Goal: Task Accomplishment & Management: Complete application form

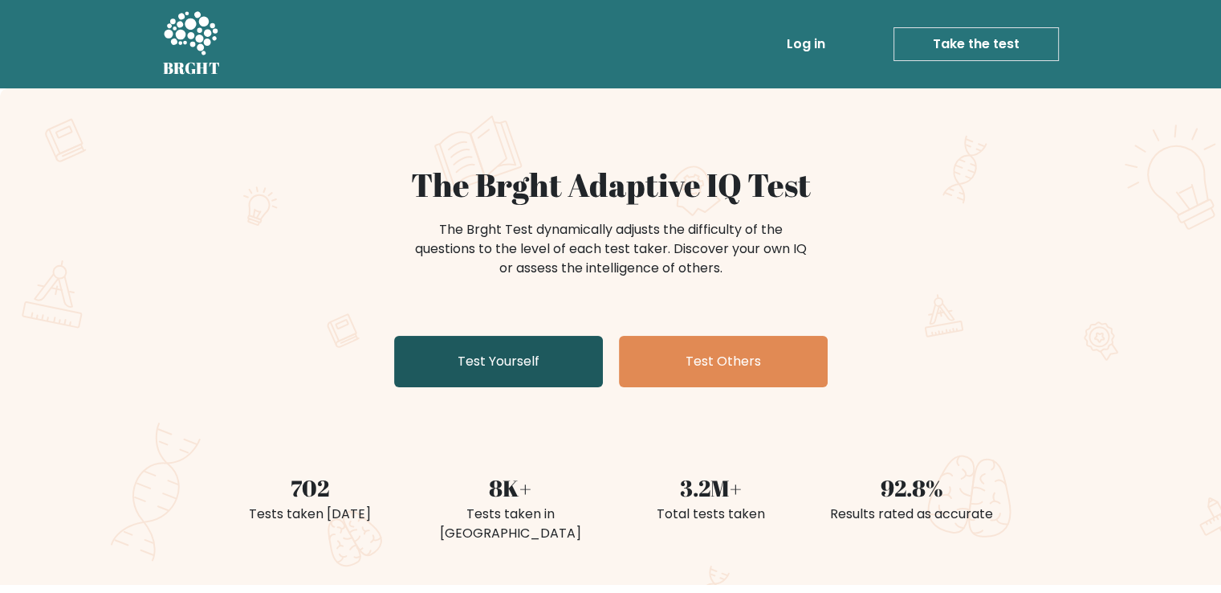
click at [482, 360] on link "Test Yourself" at bounding box center [498, 361] width 209 height 51
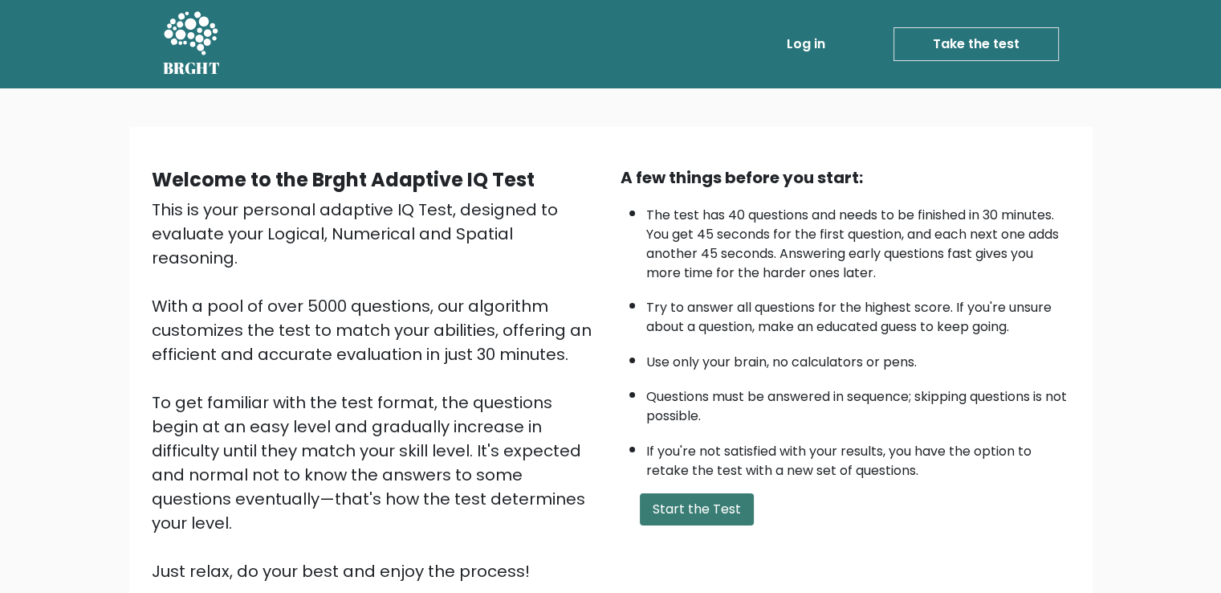
click at [677, 508] on button "Start the Test" at bounding box center [697, 509] width 114 height 32
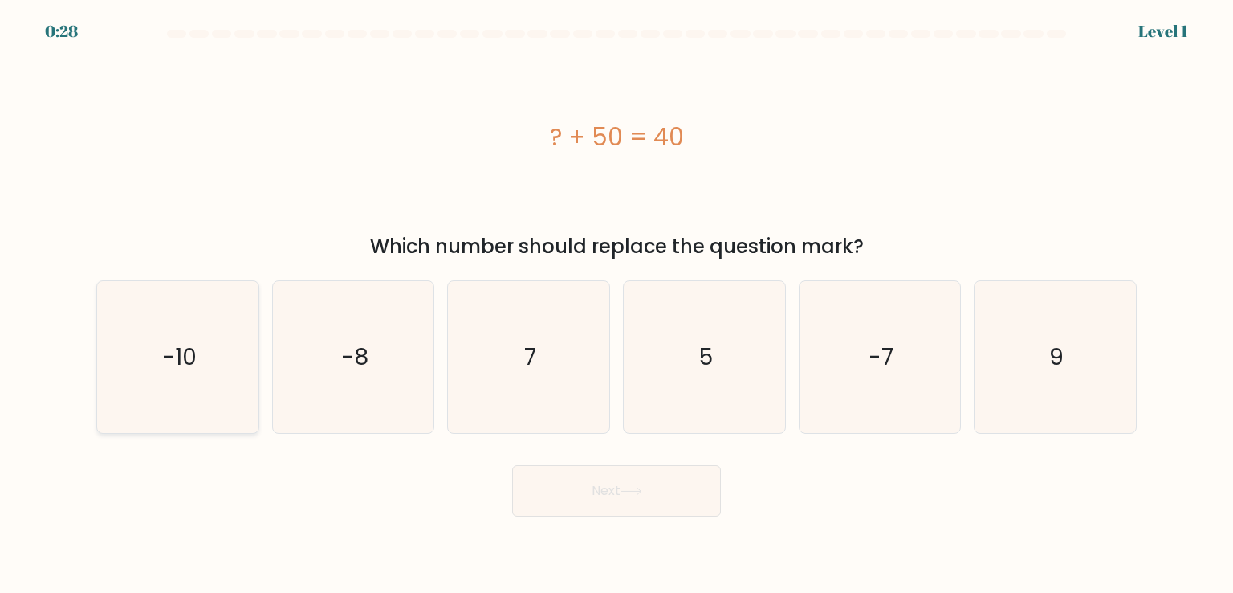
click at [185, 354] on text "-10" at bounding box center [179, 356] width 35 height 32
click at [617, 304] on input "a. -10" at bounding box center [617, 300] width 1 height 8
radio input "true"
click at [629, 506] on button "Next" at bounding box center [616, 490] width 209 height 51
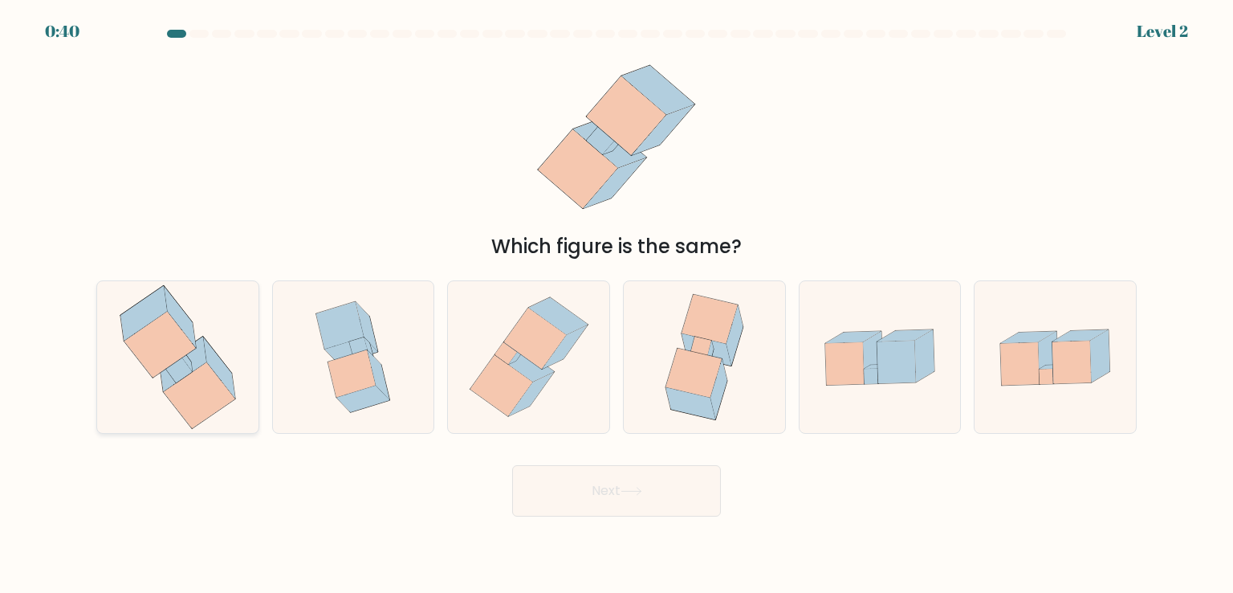
click at [189, 377] on icon at bounding box center [199, 395] width 71 height 66
click at [617, 304] on input "a." at bounding box center [617, 300] width 1 height 8
radio input "true"
click at [664, 495] on button "Next" at bounding box center [616, 490] width 209 height 51
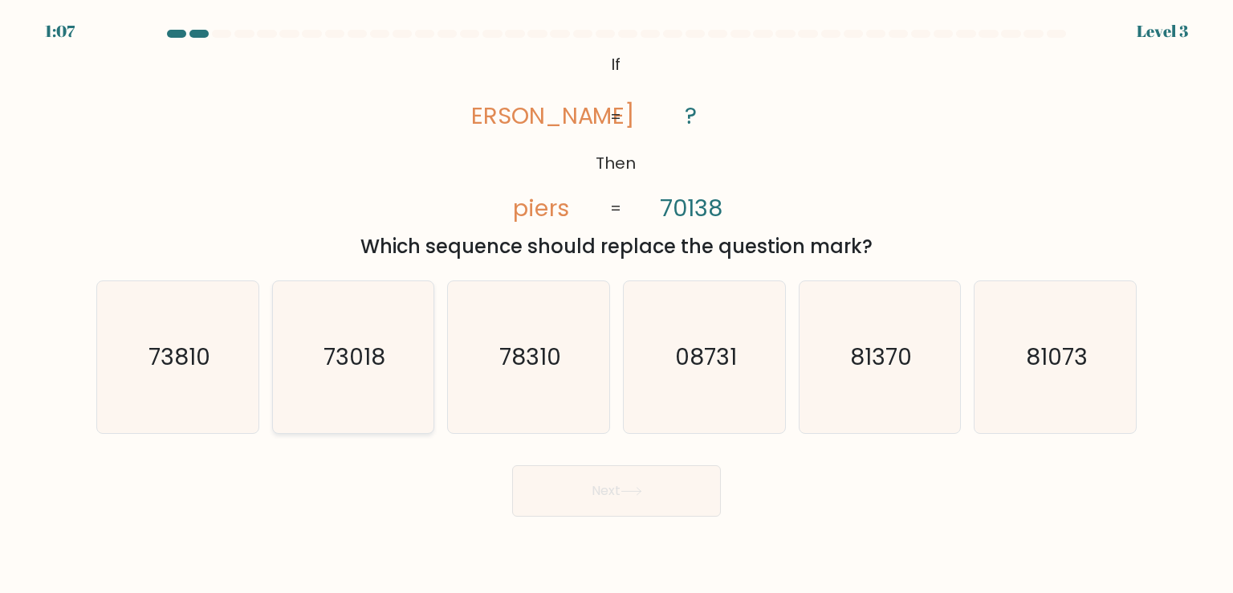
click at [351, 396] on icon "73018" at bounding box center [353, 356] width 151 height 151
click at [617, 304] on input "b. 73018" at bounding box center [617, 300] width 1 height 8
radio input "true"
click at [594, 490] on button "Next" at bounding box center [616, 490] width 209 height 51
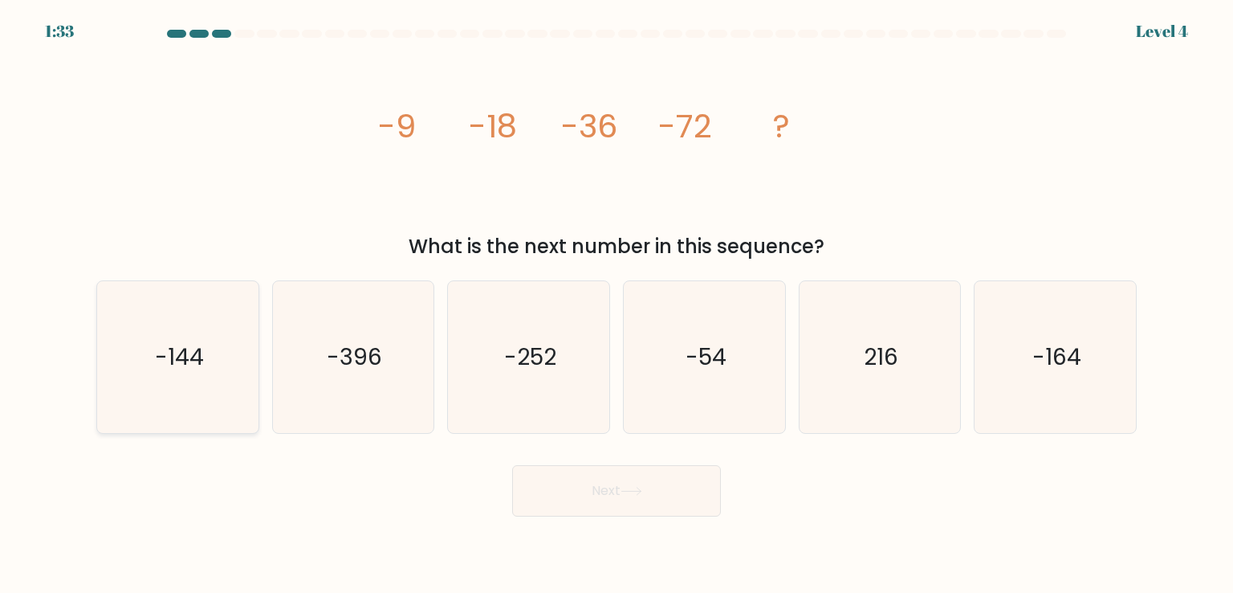
click at [218, 352] on icon "-144" at bounding box center [177, 356] width 151 height 151
click at [617, 304] on input "a. -144" at bounding box center [617, 300] width 1 height 8
radio input "true"
click at [593, 491] on button "Next" at bounding box center [616, 490] width 209 height 51
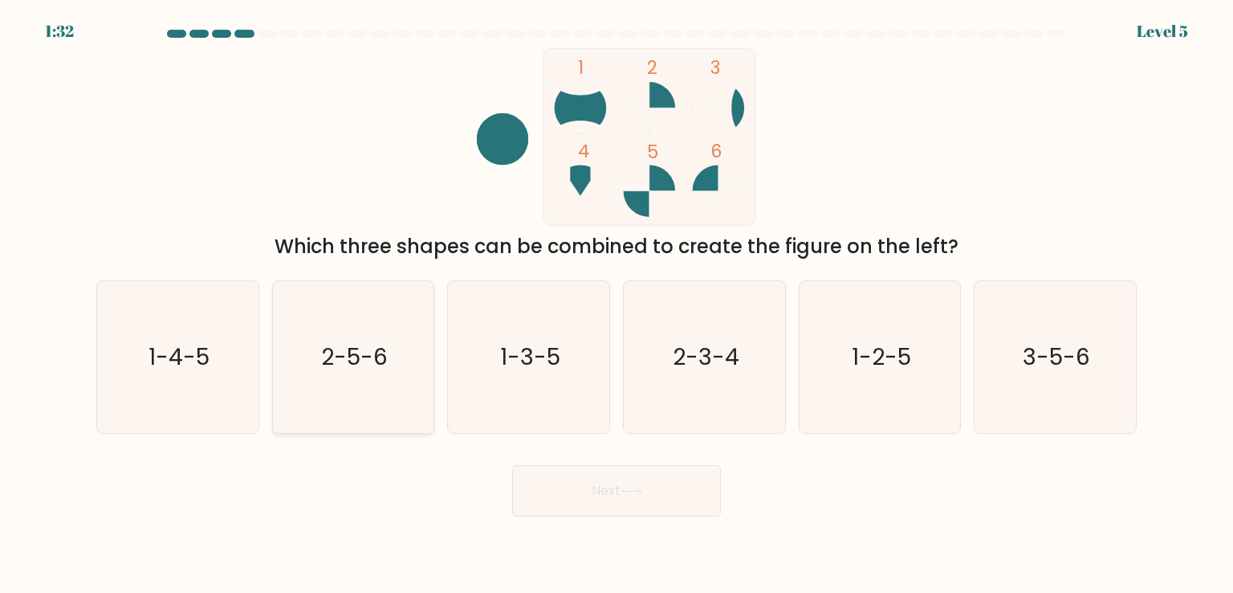
click at [351, 393] on icon "2-5-6" at bounding box center [353, 356] width 151 height 151
click at [617, 304] on input "b. 2-5-6" at bounding box center [617, 300] width 1 height 8
radio input "true"
click at [609, 485] on button "Next" at bounding box center [616, 490] width 209 height 51
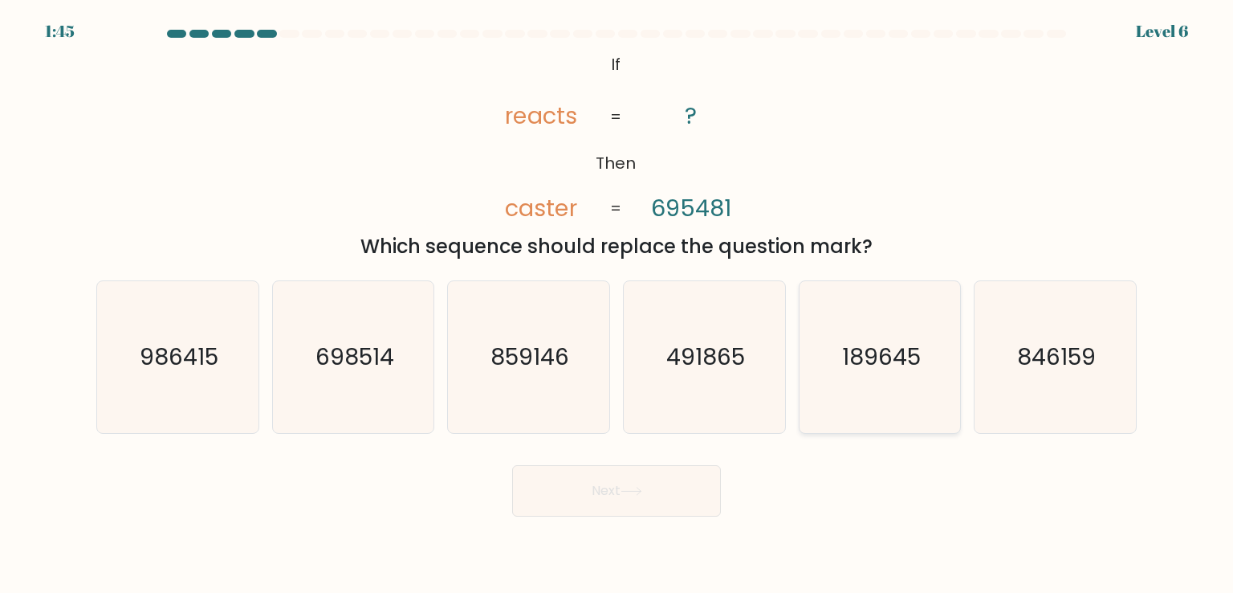
click at [869, 340] on icon "189645" at bounding box center [880, 356] width 151 height 151
click at [617, 304] on input "e. 189645" at bounding box center [617, 300] width 1 height 8
radio input "true"
click at [648, 483] on button "Next" at bounding box center [616, 490] width 209 height 51
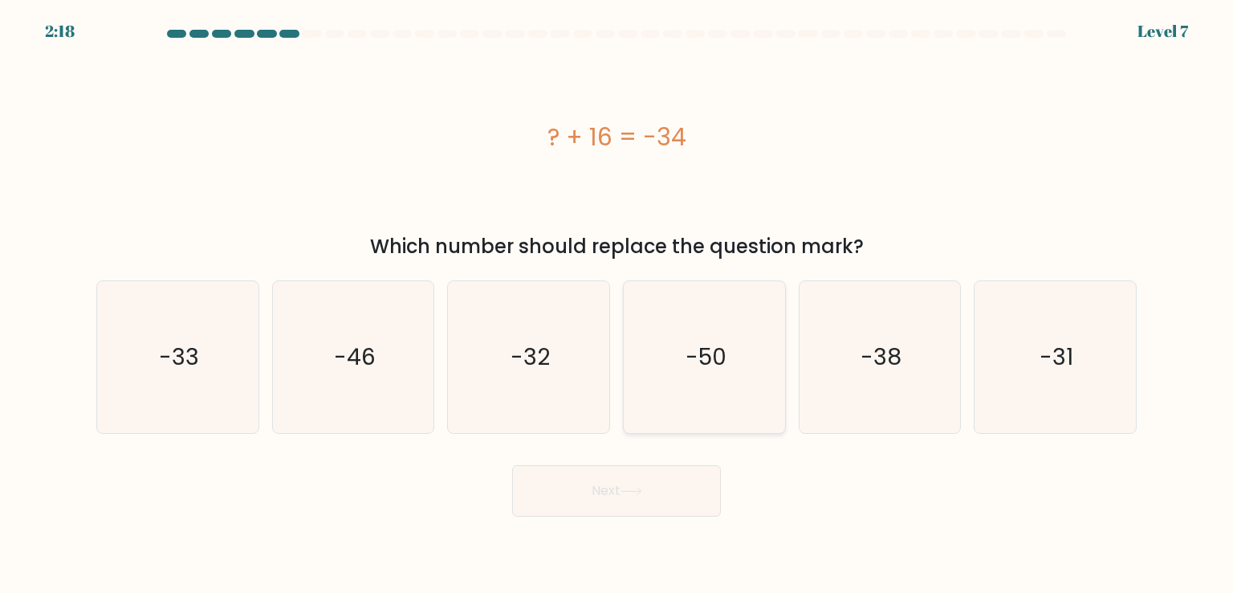
click at [744, 386] on icon "-50" at bounding box center [704, 356] width 151 height 151
click at [617, 304] on input "d. -50" at bounding box center [617, 300] width 1 height 8
radio input "true"
click at [623, 490] on button "Next" at bounding box center [616, 490] width 209 height 51
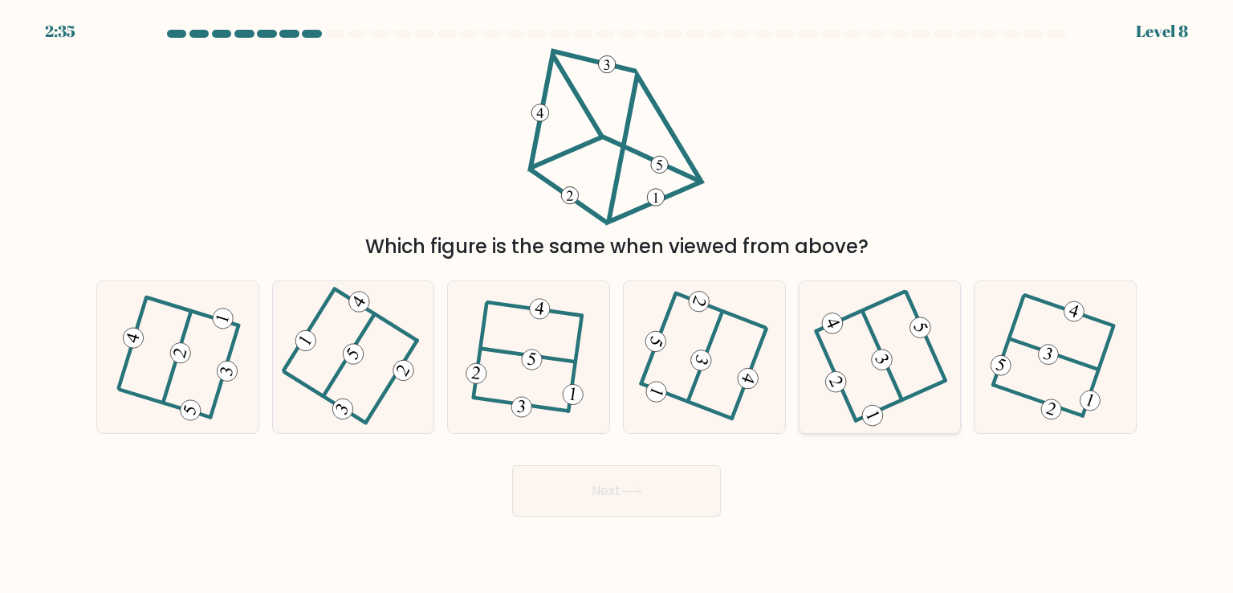
click at [904, 382] on icon at bounding box center [879, 356] width 121 height 121
click at [617, 304] on input "e." at bounding box center [617, 300] width 1 height 8
radio input "true"
click at [623, 492] on button "Next" at bounding box center [616, 490] width 209 height 51
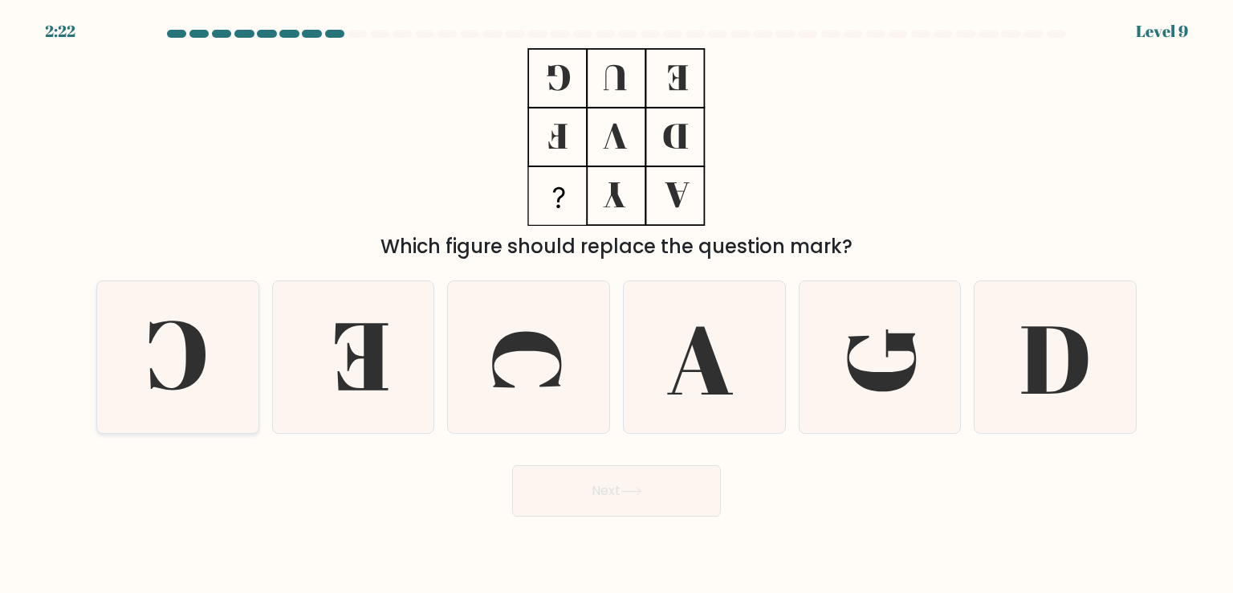
click at [191, 381] on icon at bounding box center [177, 354] width 56 height 69
click at [617, 304] on input "a." at bounding box center [617, 300] width 1 height 8
radio input "true"
click at [581, 489] on button "Next" at bounding box center [616, 490] width 209 height 51
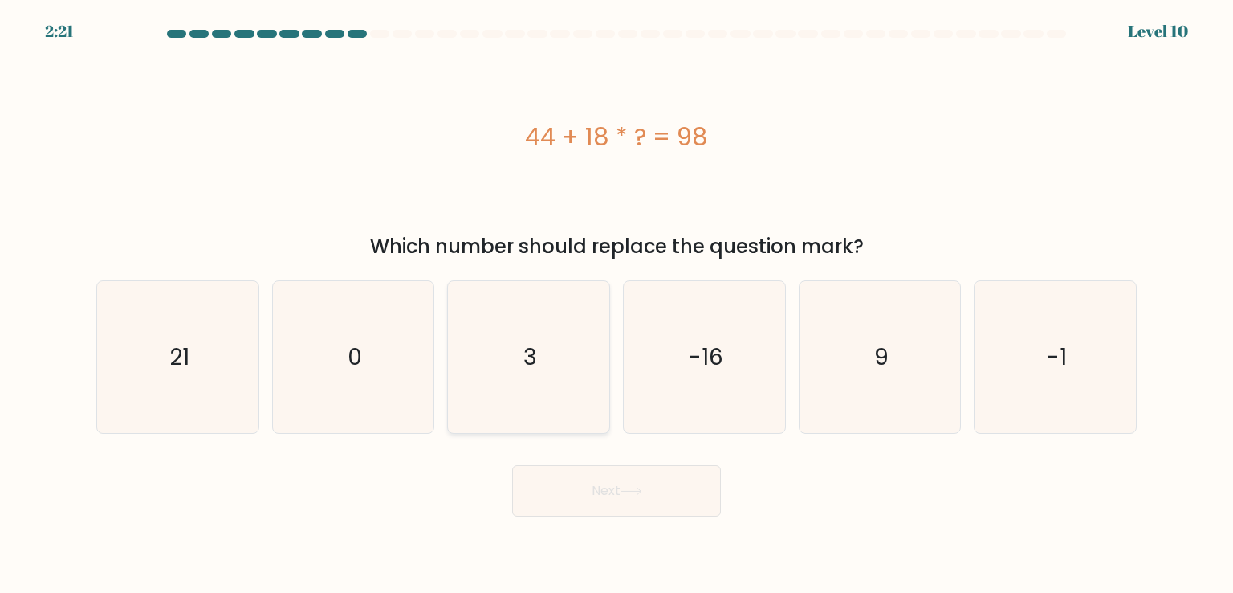
click at [507, 378] on icon "3" at bounding box center [528, 356] width 151 height 151
click at [617, 304] on input "c. 3" at bounding box center [617, 300] width 1 height 8
radio input "true"
click at [590, 499] on button "Next" at bounding box center [616, 490] width 209 height 51
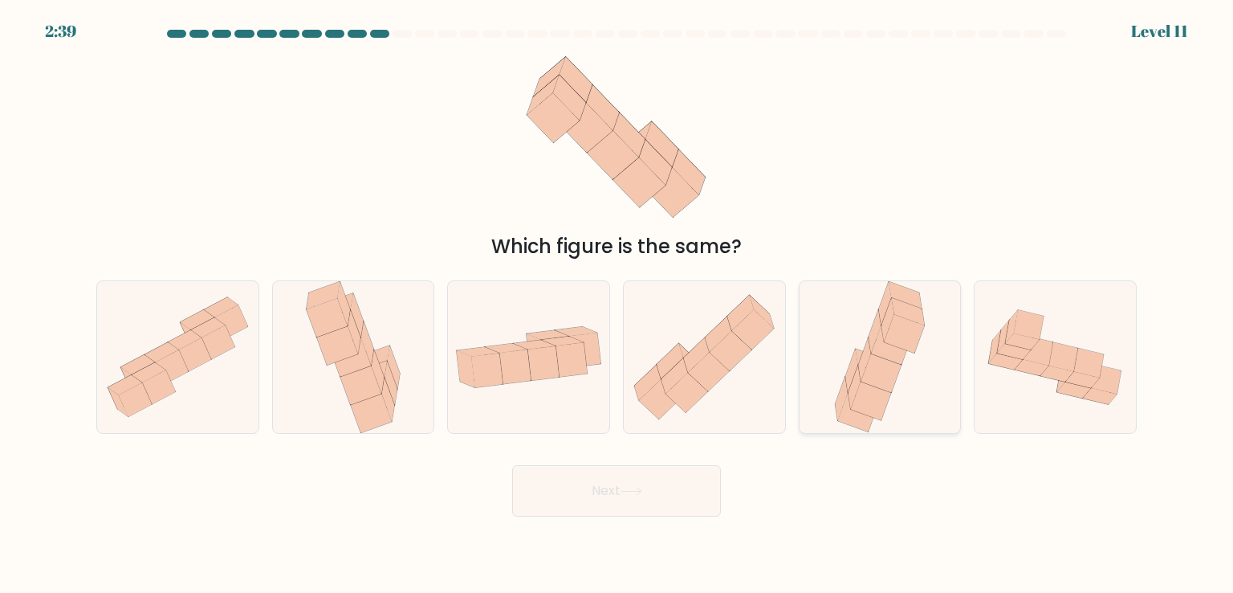
click at [900, 377] on icon at bounding box center [880, 356] width 100 height 151
click at [617, 304] on input "e." at bounding box center [617, 300] width 1 height 8
radio input "true"
click at [623, 479] on button "Next" at bounding box center [616, 490] width 209 height 51
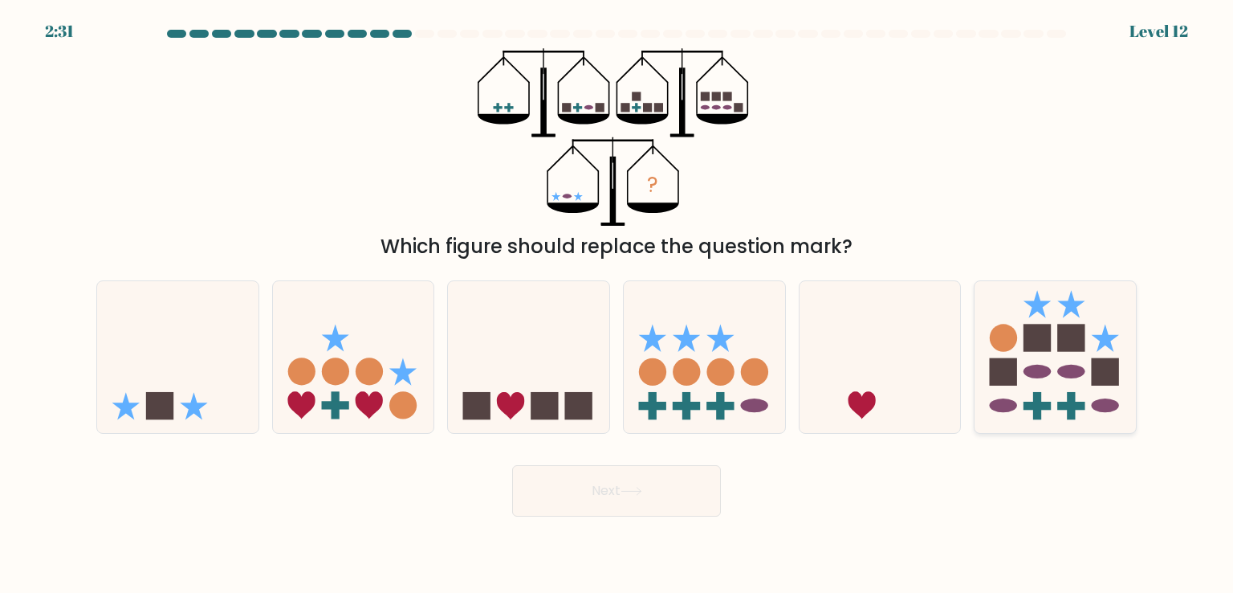
click at [1059, 373] on ellipse at bounding box center [1070, 372] width 27 height 14
click at [617, 304] on input "f." at bounding box center [617, 300] width 1 height 8
radio input "true"
click at [638, 499] on button "Next" at bounding box center [616, 490] width 209 height 51
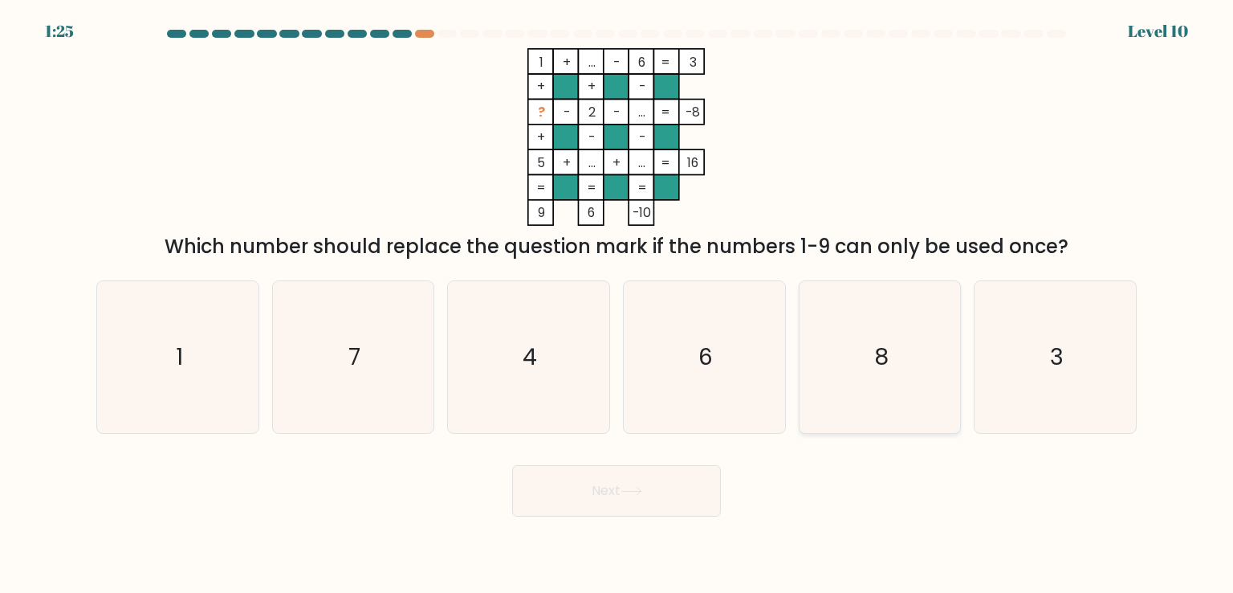
click at [833, 368] on icon "8" at bounding box center [880, 356] width 151 height 151
click at [617, 304] on input "e. 8" at bounding box center [617, 300] width 1 height 8
radio input "true"
click at [695, 339] on icon "6" at bounding box center [704, 356] width 151 height 151
click at [617, 304] on input "d. 6" at bounding box center [617, 300] width 1 height 8
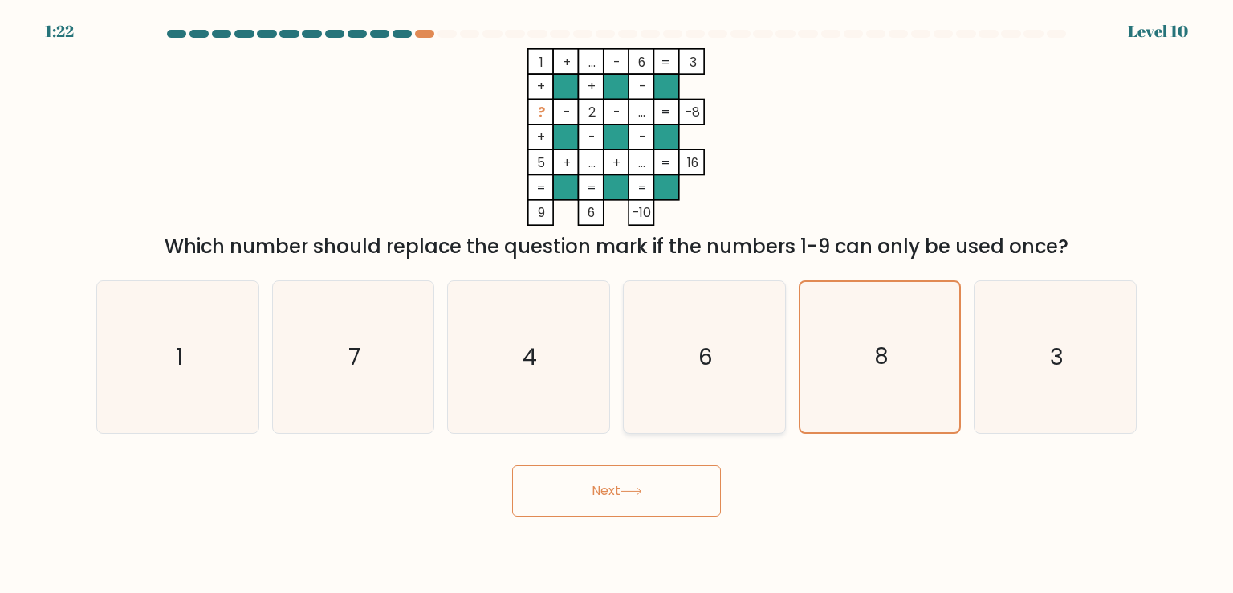
radio input "true"
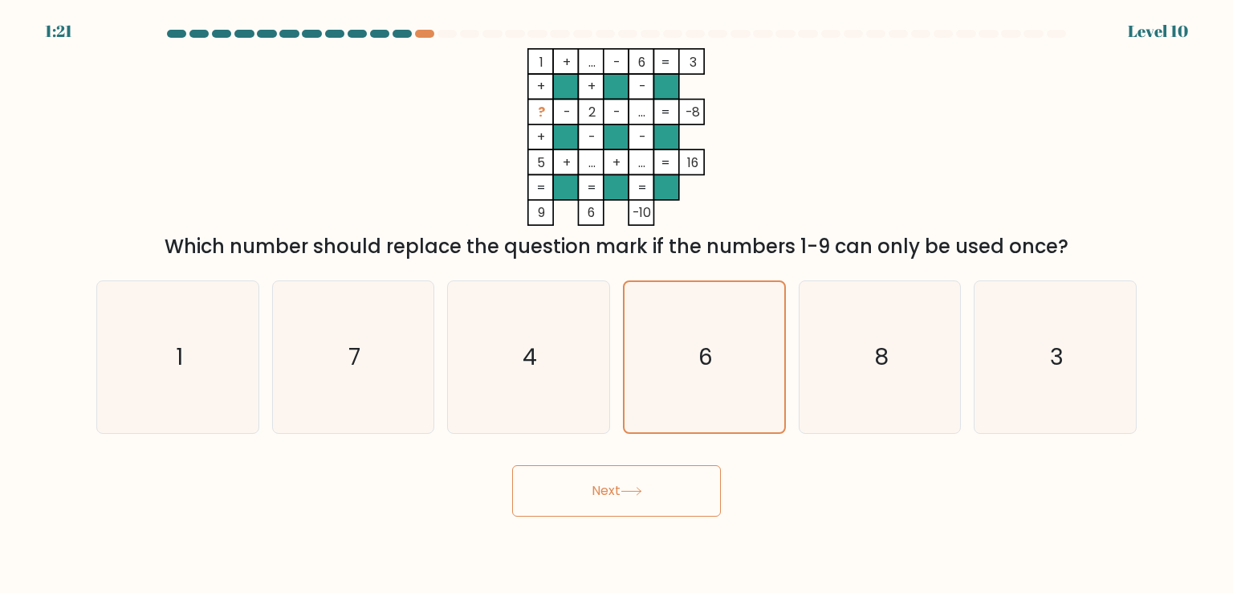
click at [623, 495] on button "Next" at bounding box center [616, 490] width 209 height 51
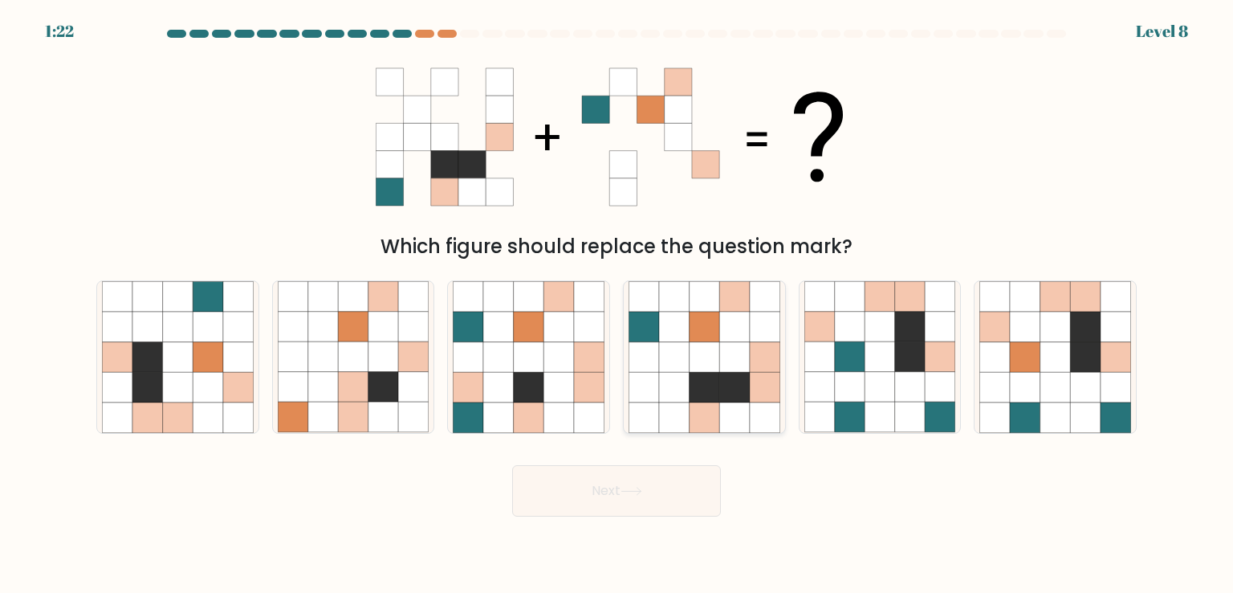
click at [713, 370] on icon at bounding box center [705, 357] width 31 height 31
click at [617, 304] on input "d." at bounding box center [617, 300] width 1 height 8
radio input "true"
click at [638, 493] on icon at bounding box center [632, 491] width 22 height 9
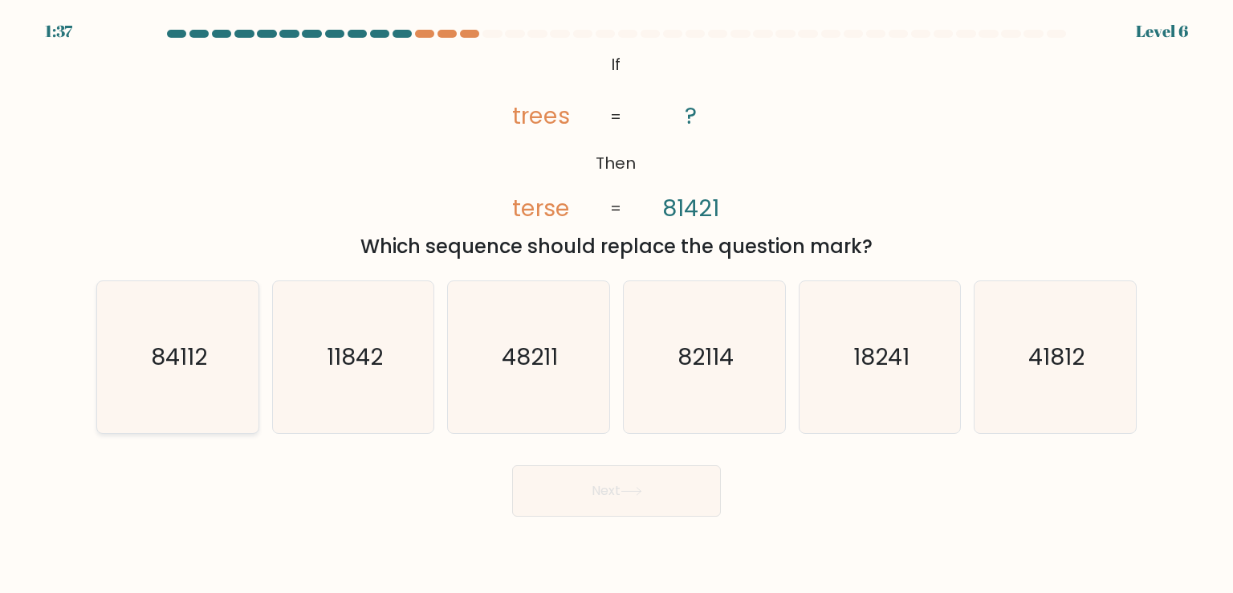
click at [170, 381] on icon "84112" at bounding box center [177, 356] width 151 height 151
click at [617, 304] on input "a. 84112" at bounding box center [617, 300] width 1 height 8
radio input "true"
click at [585, 498] on button "Next" at bounding box center [616, 490] width 209 height 51
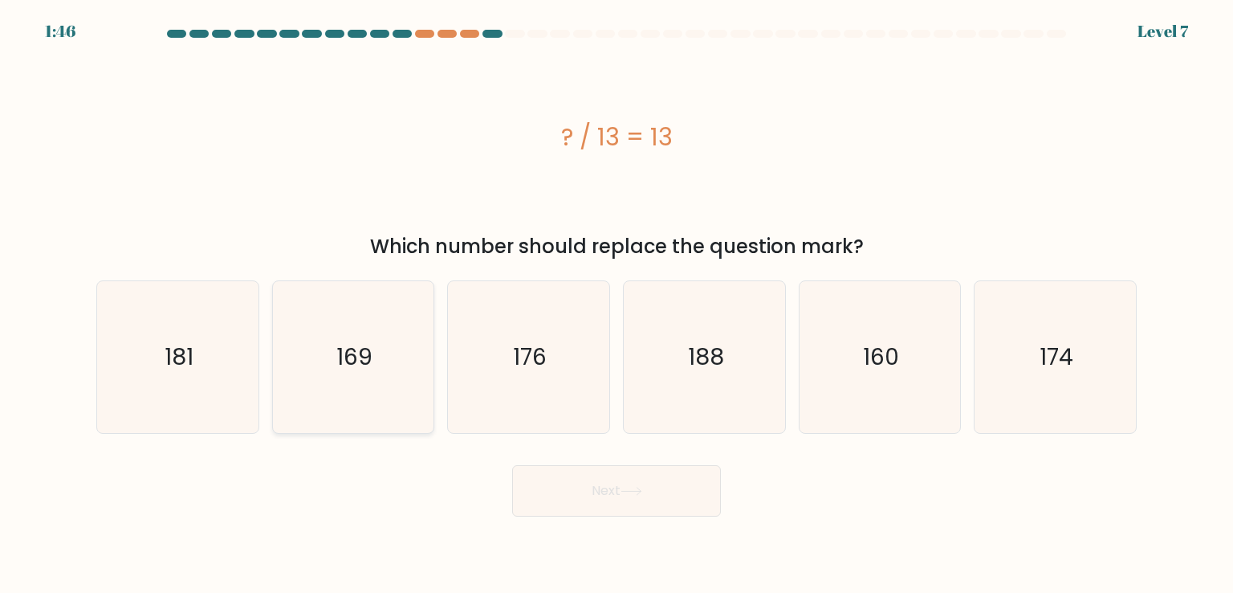
click at [312, 353] on icon "169" at bounding box center [353, 356] width 151 height 151
click at [617, 304] on input "b. 169" at bounding box center [617, 300] width 1 height 8
radio input "true"
click at [623, 496] on button "Next" at bounding box center [616, 490] width 209 height 51
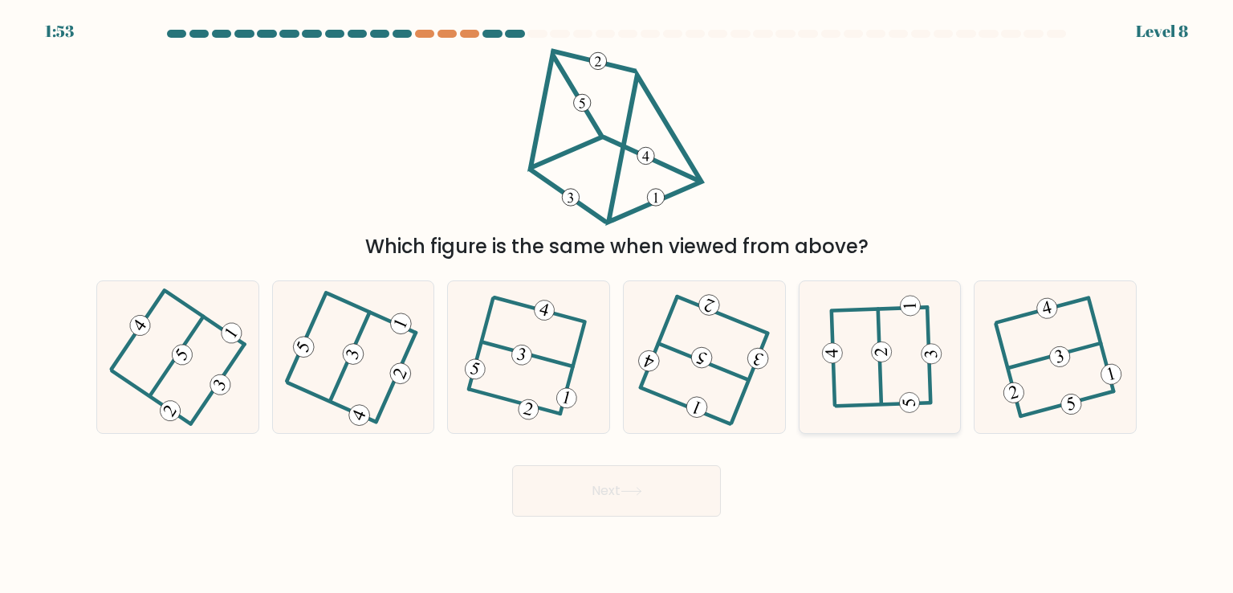
click at [877, 377] on icon at bounding box center [880, 356] width 118 height 121
click at [617, 304] on input "e." at bounding box center [617, 300] width 1 height 8
radio input "true"
click at [609, 483] on button "Next" at bounding box center [616, 490] width 209 height 51
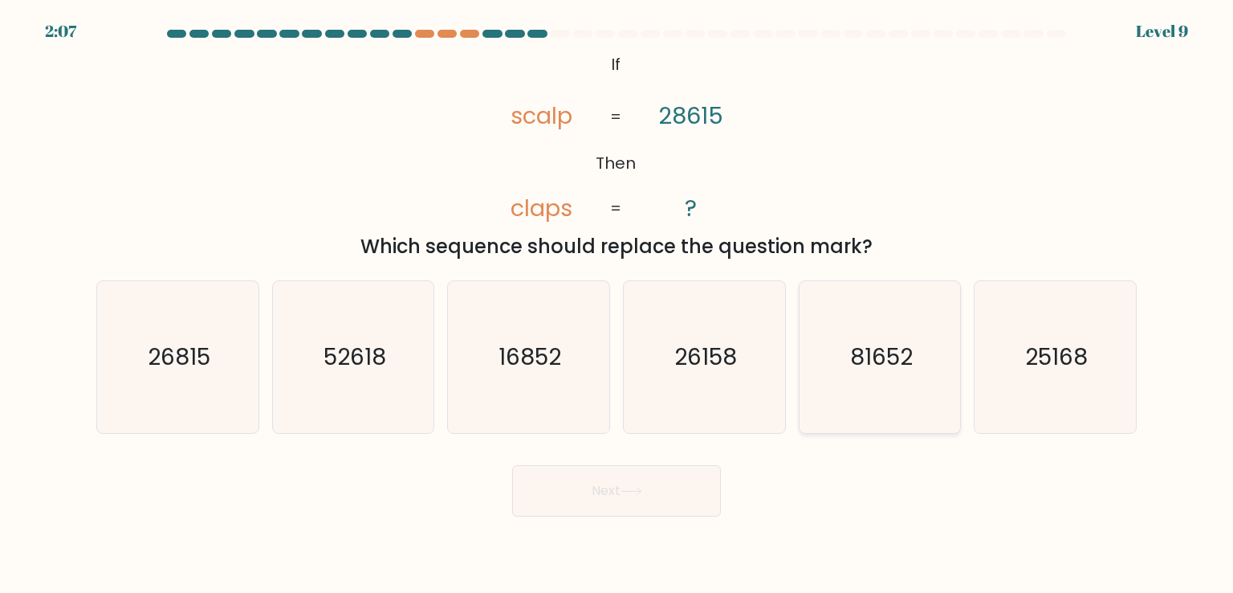
click at [886, 356] on text "81652" at bounding box center [881, 356] width 63 height 32
click at [617, 304] on input "e. 81652" at bounding box center [617, 300] width 1 height 8
radio input "true"
click at [621, 495] on button "Next" at bounding box center [616, 490] width 209 height 51
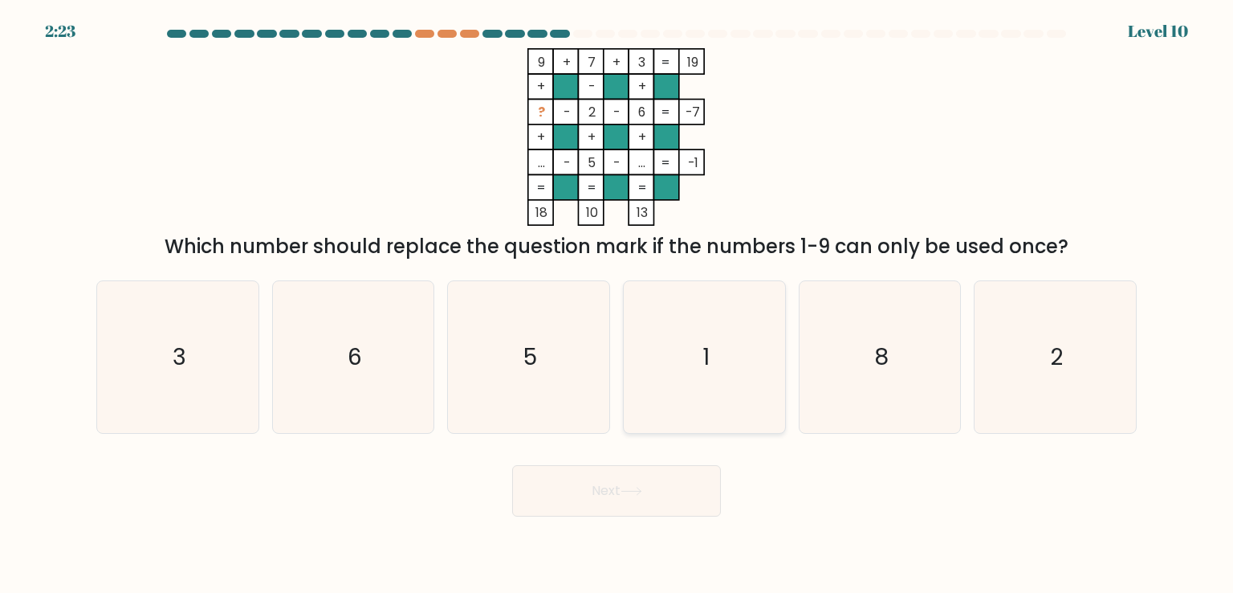
click at [659, 372] on icon "1" at bounding box center [704, 356] width 151 height 151
click at [617, 304] on input "d. 1" at bounding box center [617, 300] width 1 height 8
radio input "true"
click at [652, 495] on button "Next" at bounding box center [616, 490] width 209 height 51
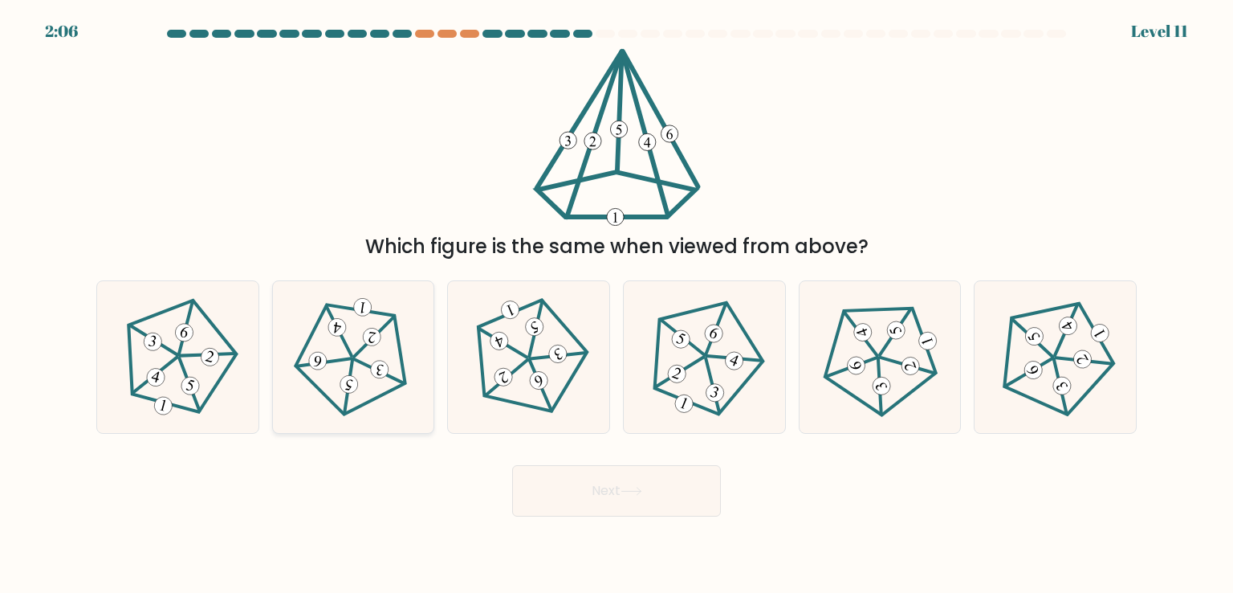
click at [348, 337] on icon at bounding box center [353, 356] width 121 height 121
click at [617, 304] on input "b." at bounding box center [617, 300] width 1 height 8
radio input "true"
click at [626, 487] on icon at bounding box center [632, 491] width 22 height 9
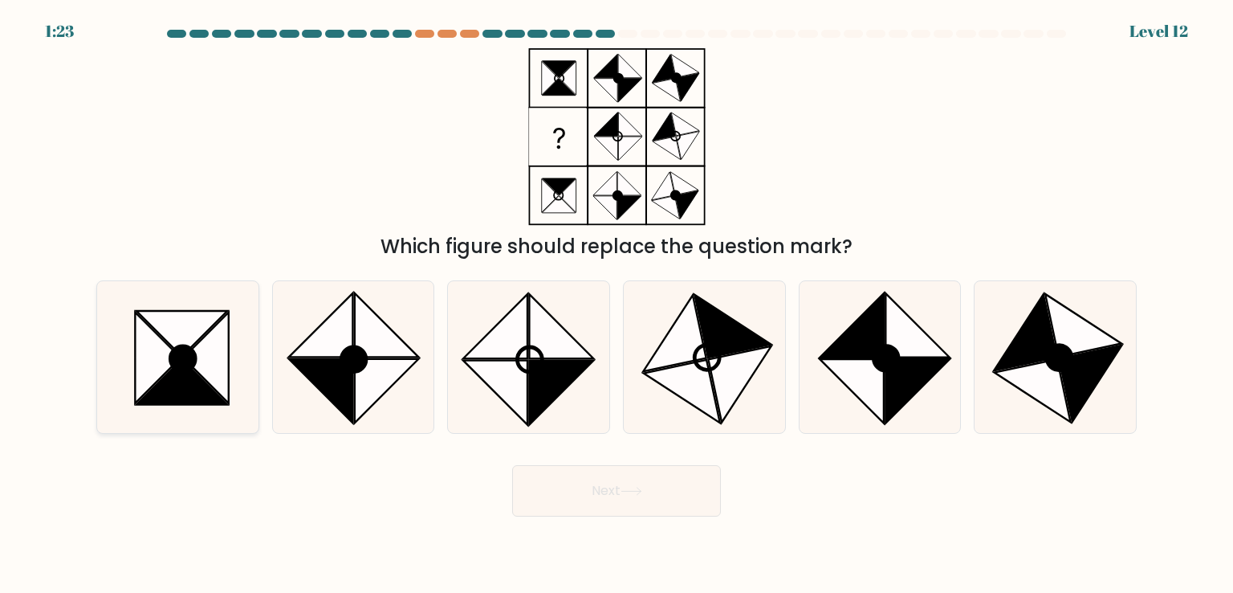
click at [183, 341] on icon at bounding box center [181, 333] width 91 height 45
click at [617, 304] on input "a." at bounding box center [617, 300] width 1 height 8
radio input "true"
click at [584, 486] on button "Next" at bounding box center [616, 490] width 209 height 51
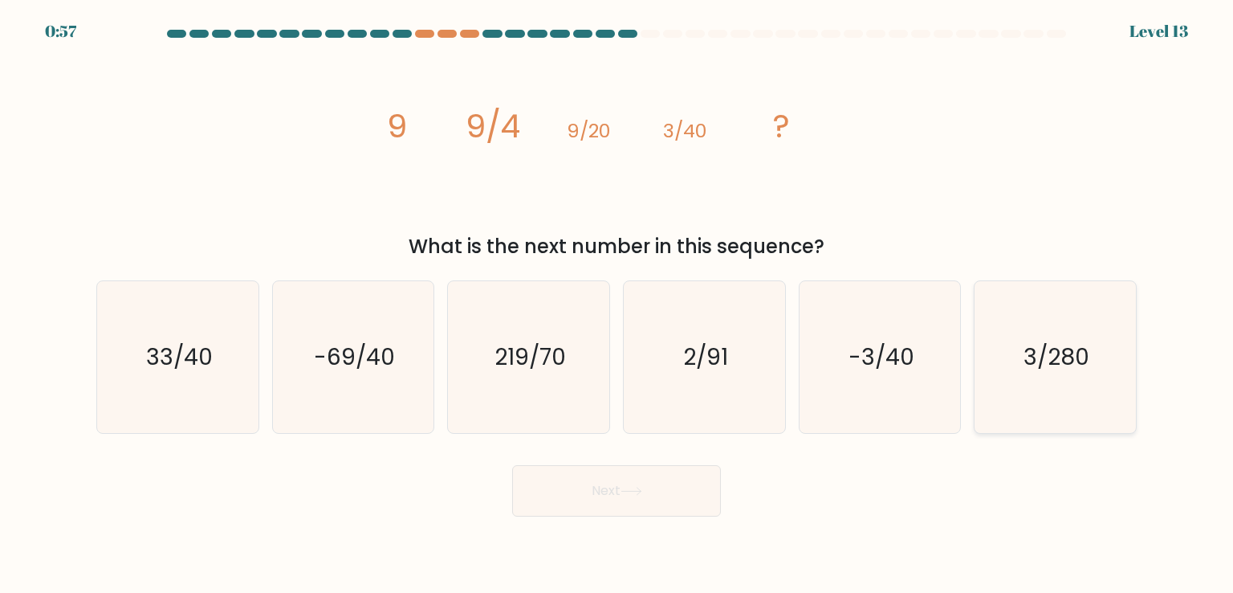
click at [1053, 350] on text "3/280" at bounding box center [1057, 356] width 66 height 32
click at [617, 304] on input "f. 3/280" at bounding box center [617, 300] width 1 height 8
radio input "true"
click at [665, 488] on button "Next" at bounding box center [616, 490] width 209 height 51
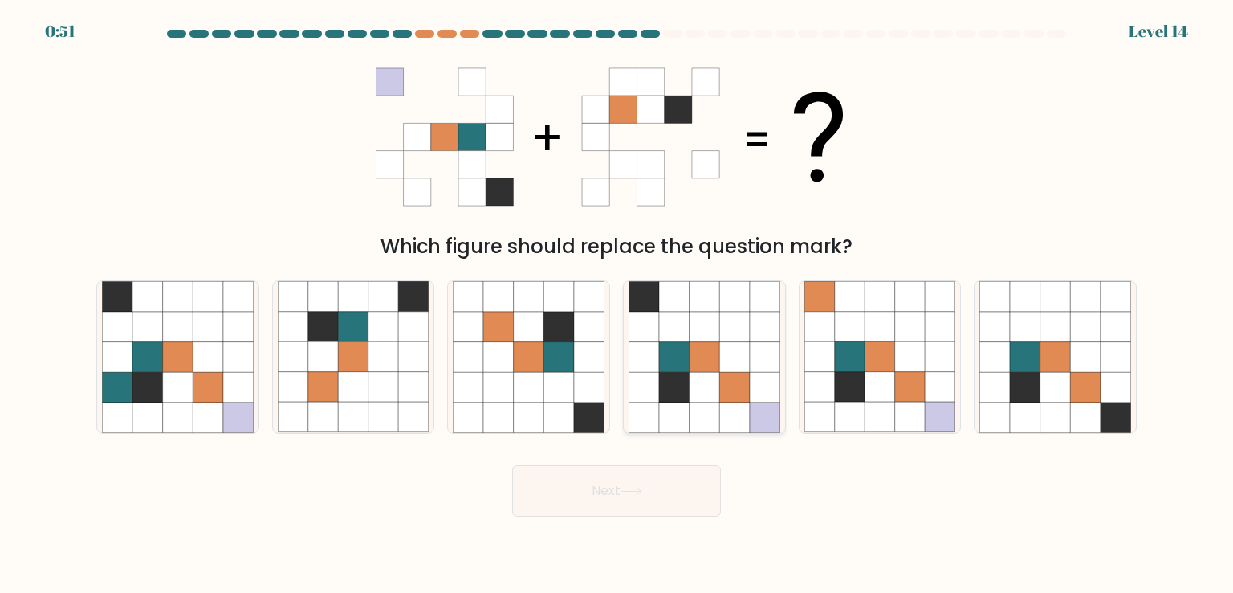
click at [710, 380] on icon at bounding box center [705, 387] width 31 height 31
click at [617, 304] on input "d." at bounding box center [617, 300] width 1 height 8
radio input "true"
click at [622, 478] on button "Next" at bounding box center [616, 490] width 209 height 51
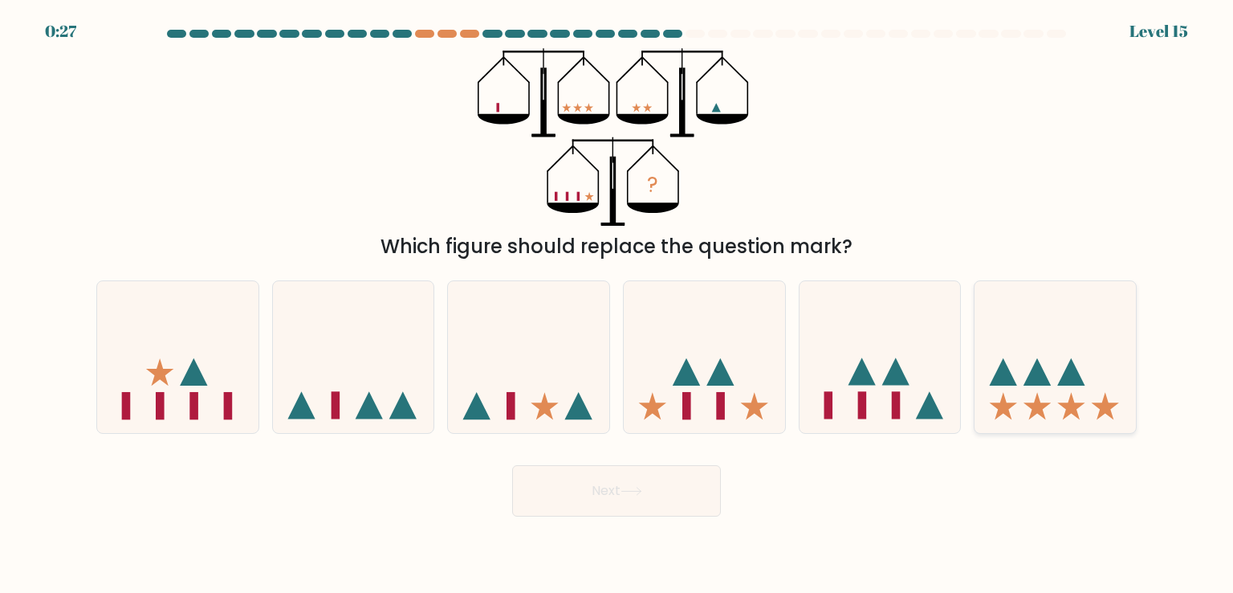
click at [1013, 368] on icon at bounding box center [1055, 356] width 161 height 133
click at [617, 304] on input "f." at bounding box center [617, 300] width 1 height 8
radio input "true"
click at [629, 496] on button "Next" at bounding box center [616, 490] width 209 height 51
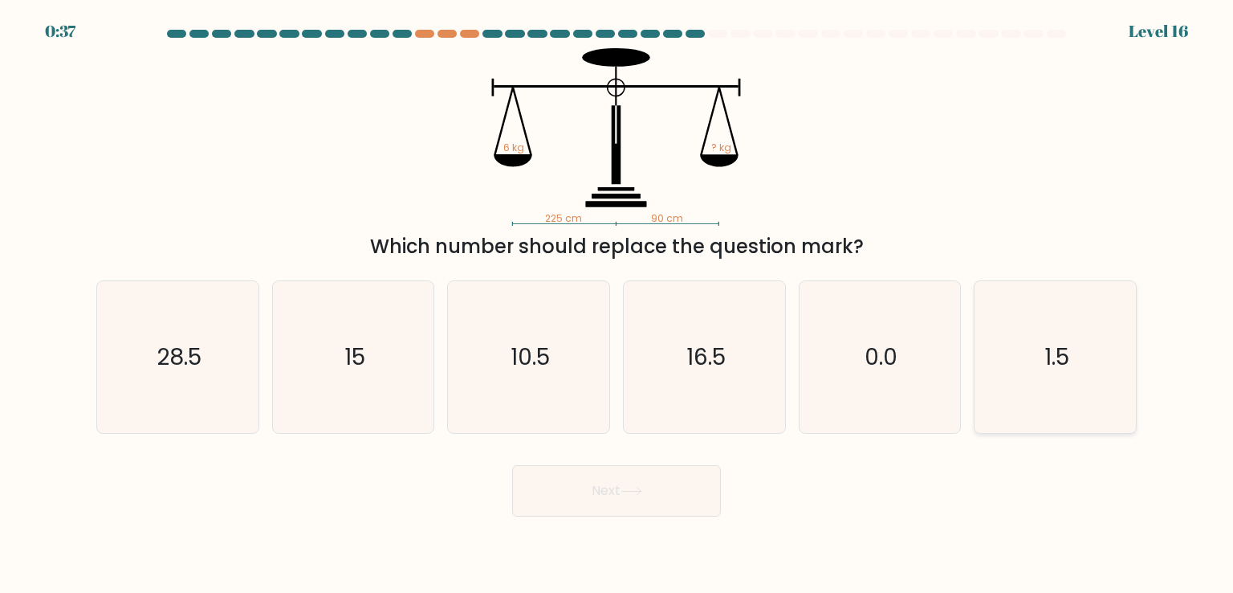
click at [1057, 377] on icon "1.5" at bounding box center [1055, 356] width 151 height 151
click at [617, 304] on input "f. 1.5" at bounding box center [617, 300] width 1 height 8
radio input "true"
click at [724, 377] on icon "16.5" at bounding box center [704, 356] width 151 height 151
click at [617, 304] on input "d. 16.5" at bounding box center [617, 300] width 1 height 8
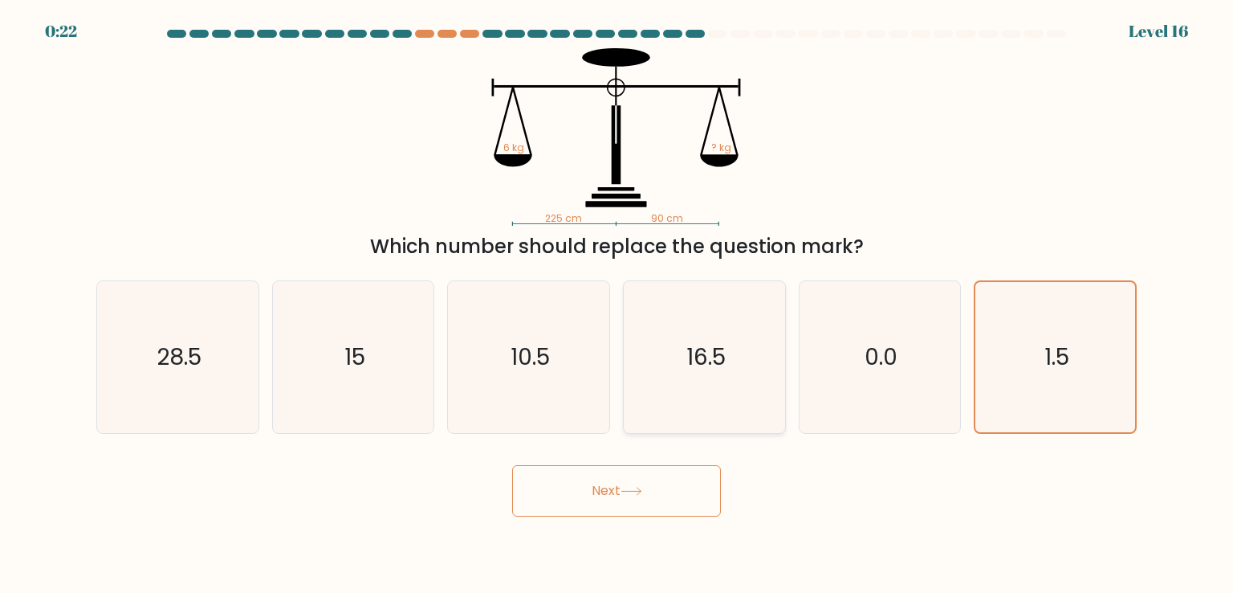
radio input "true"
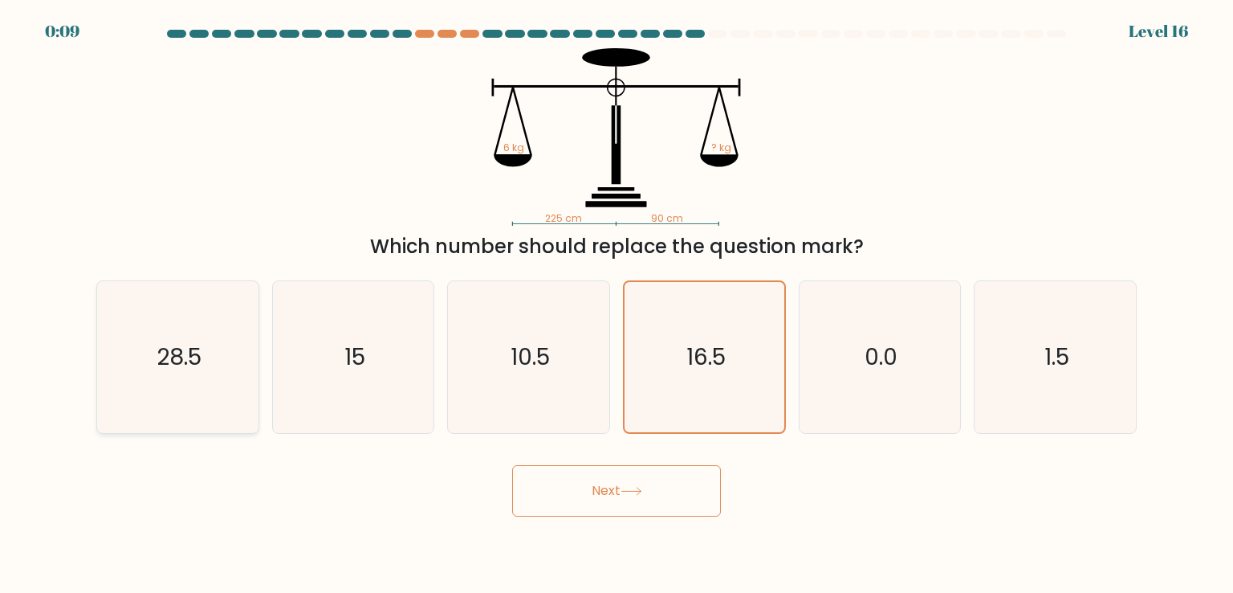
click at [206, 383] on icon "28.5" at bounding box center [177, 356] width 151 height 151
click at [617, 304] on input "a. 28.5" at bounding box center [617, 300] width 1 height 8
radio input "true"
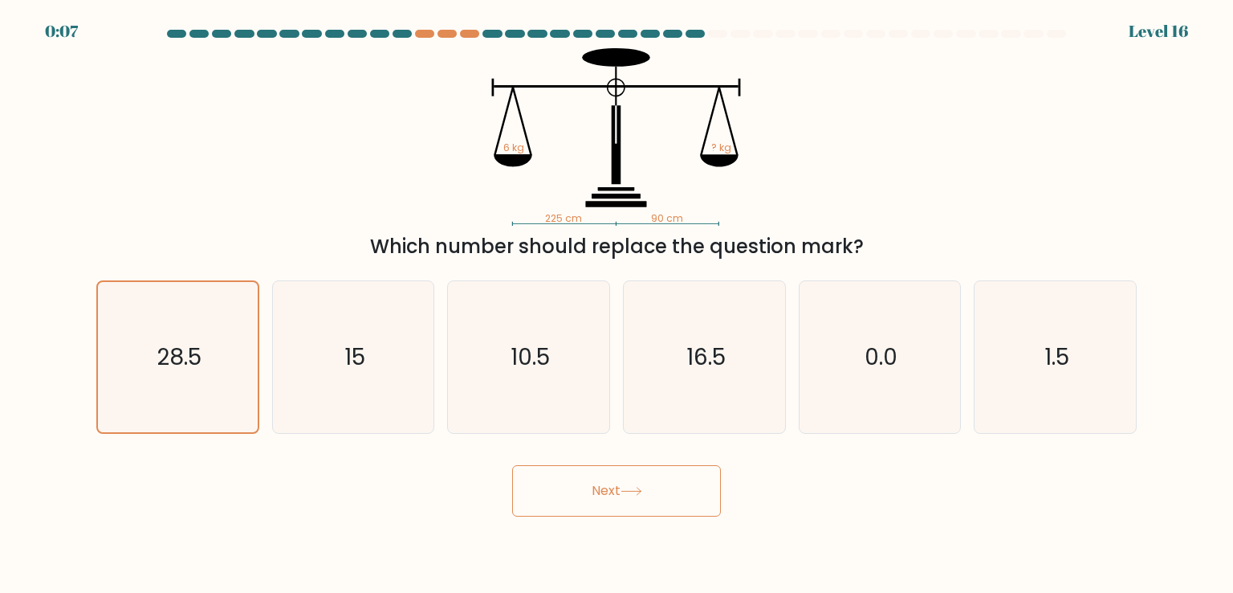
click at [621, 487] on button "Next" at bounding box center [616, 490] width 209 height 51
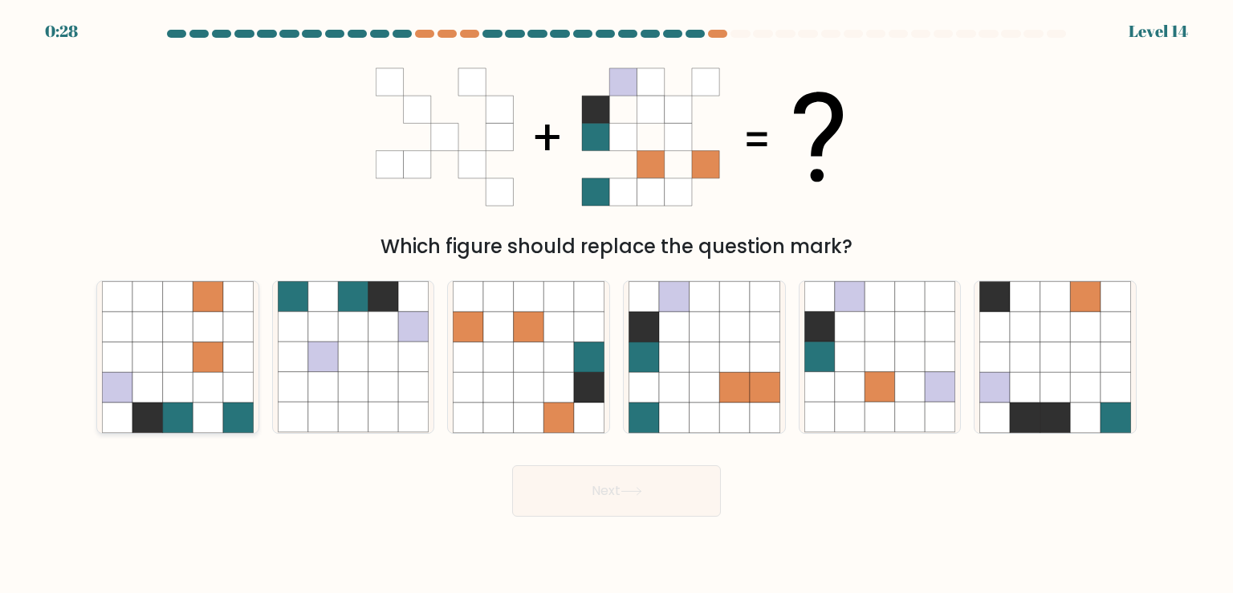
click at [176, 339] on icon at bounding box center [178, 327] width 31 height 31
click at [617, 304] on input "a." at bounding box center [617, 300] width 1 height 8
radio input "true"
click at [620, 500] on button "Next" at bounding box center [616, 490] width 209 height 51
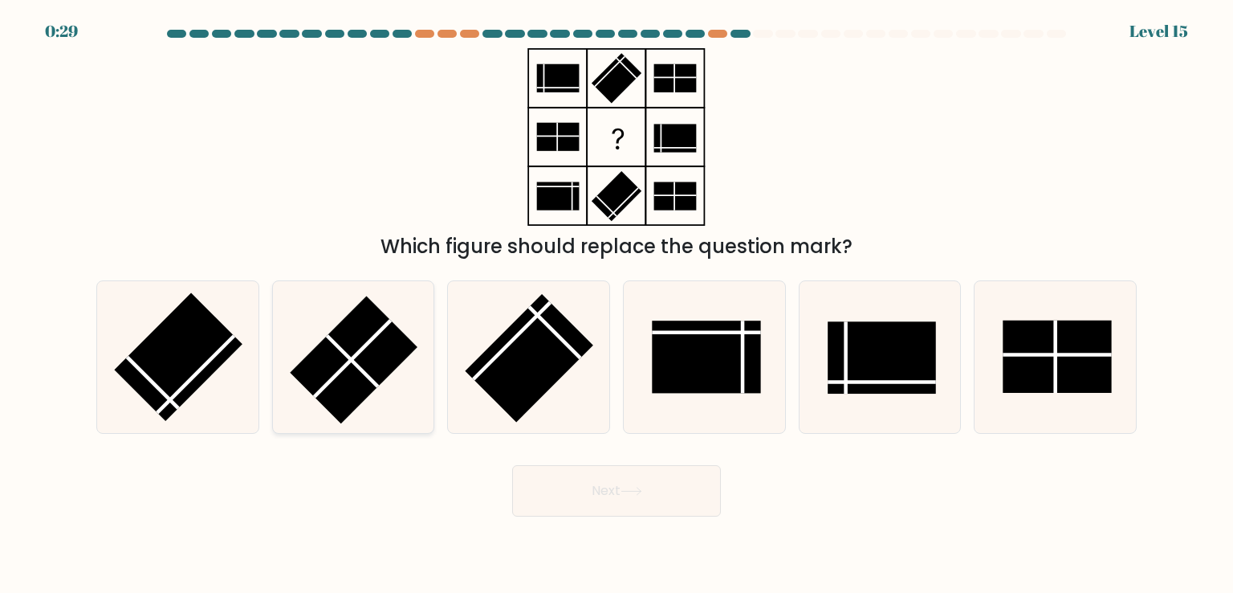
click at [328, 366] on rect at bounding box center [354, 360] width 128 height 128
click at [617, 304] on input "b." at bounding box center [617, 300] width 1 height 8
radio input "true"
click at [660, 496] on button "Next" at bounding box center [616, 490] width 209 height 51
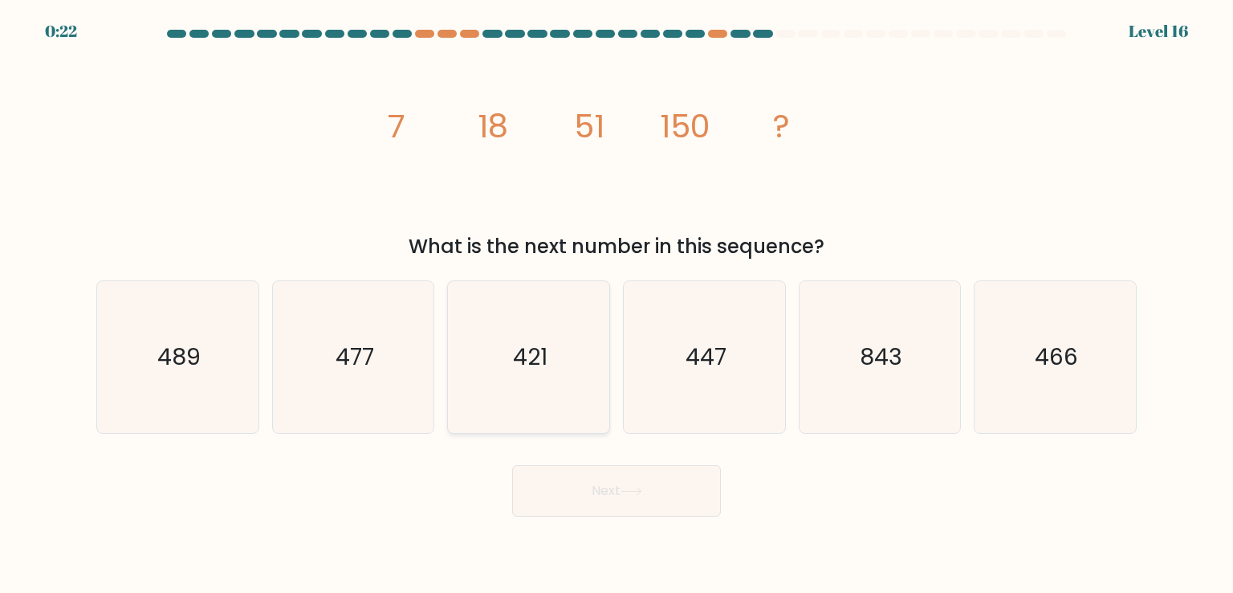
click at [516, 351] on text "421" at bounding box center [530, 356] width 35 height 32
click at [617, 304] on input "c. 421" at bounding box center [617, 300] width 1 height 8
radio input "true"
click at [616, 492] on button "Next" at bounding box center [616, 490] width 209 height 51
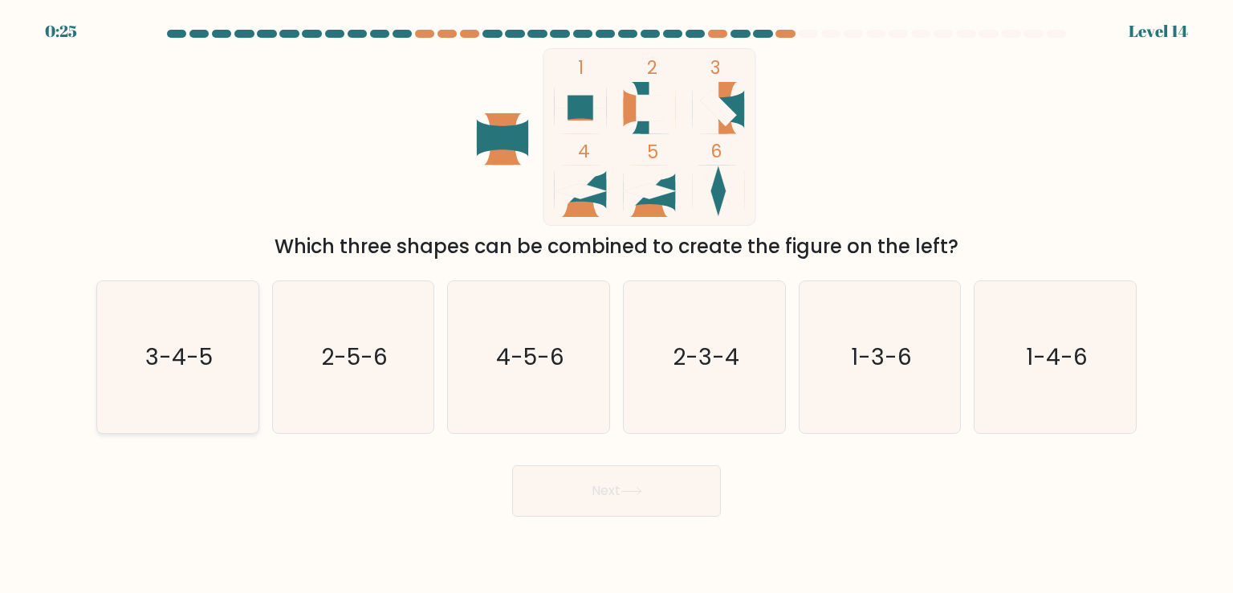
click at [199, 354] on text "3-4-5" at bounding box center [178, 356] width 67 height 32
click at [617, 304] on input "a. 3-4-5" at bounding box center [617, 300] width 1 height 8
radio input "true"
click at [668, 505] on button "Next" at bounding box center [616, 490] width 209 height 51
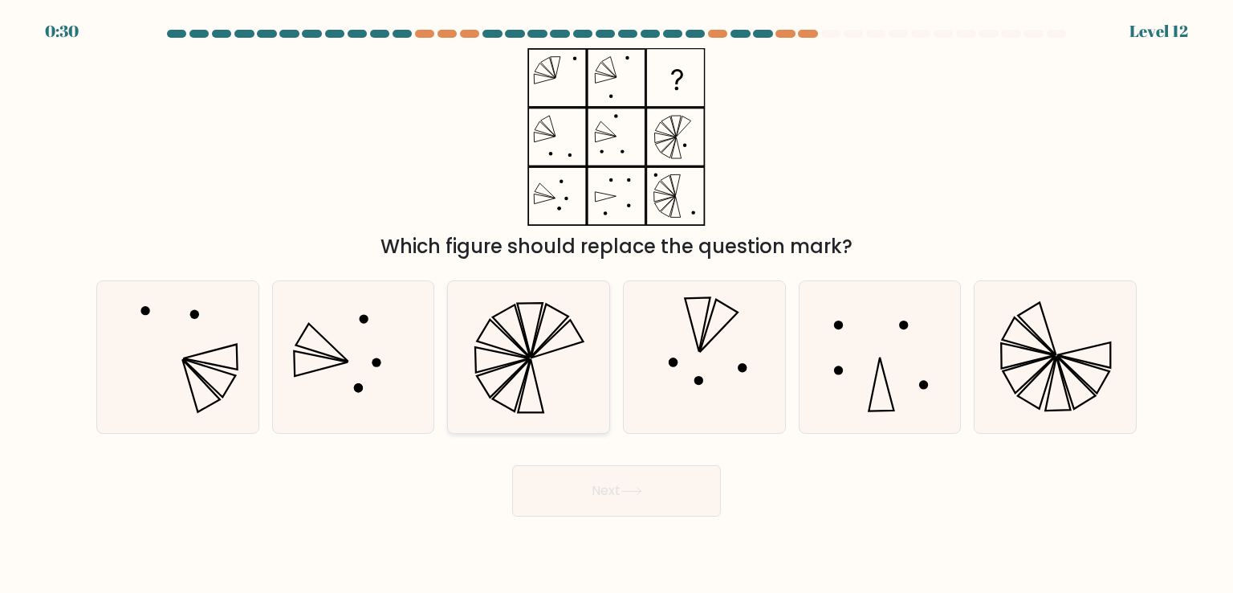
click at [499, 365] on icon at bounding box center [502, 359] width 54 height 25
click at [617, 304] on input "c." at bounding box center [617, 300] width 1 height 8
radio input "true"
click at [627, 492] on icon at bounding box center [632, 491] width 22 height 9
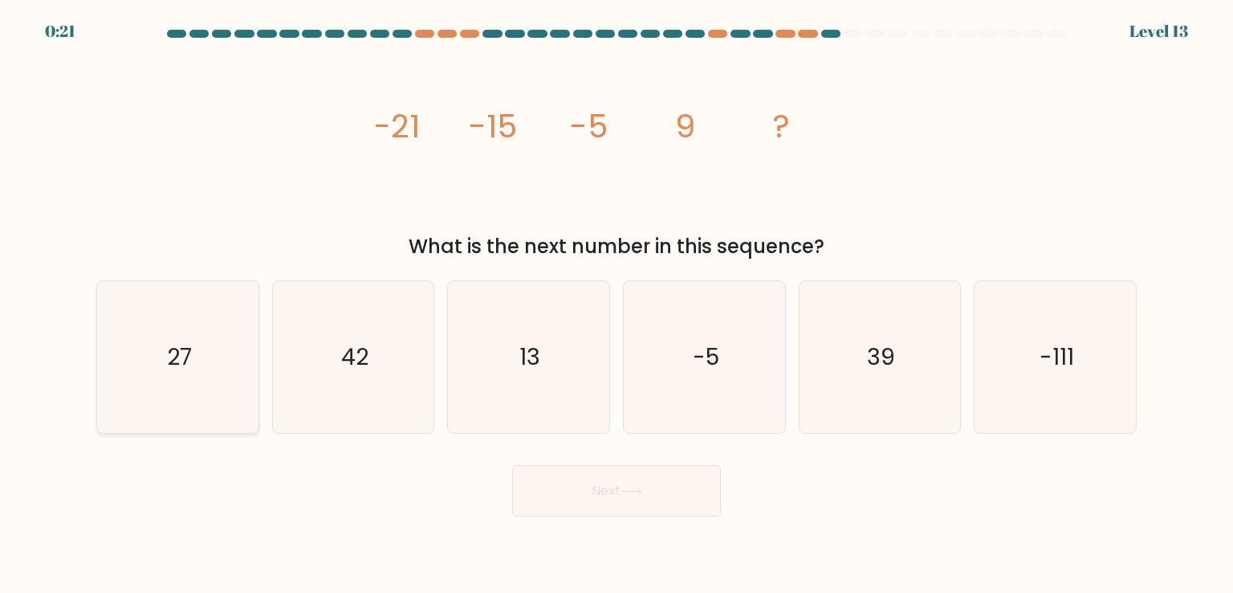
click at [157, 359] on icon "27" at bounding box center [177, 356] width 151 height 151
click at [617, 304] on input "a. 27" at bounding box center [617, 300] width 1 height 8
radio input "true"
click at [623, 495] on button "Next" at bounding box center [616, 490] width 209 height 51
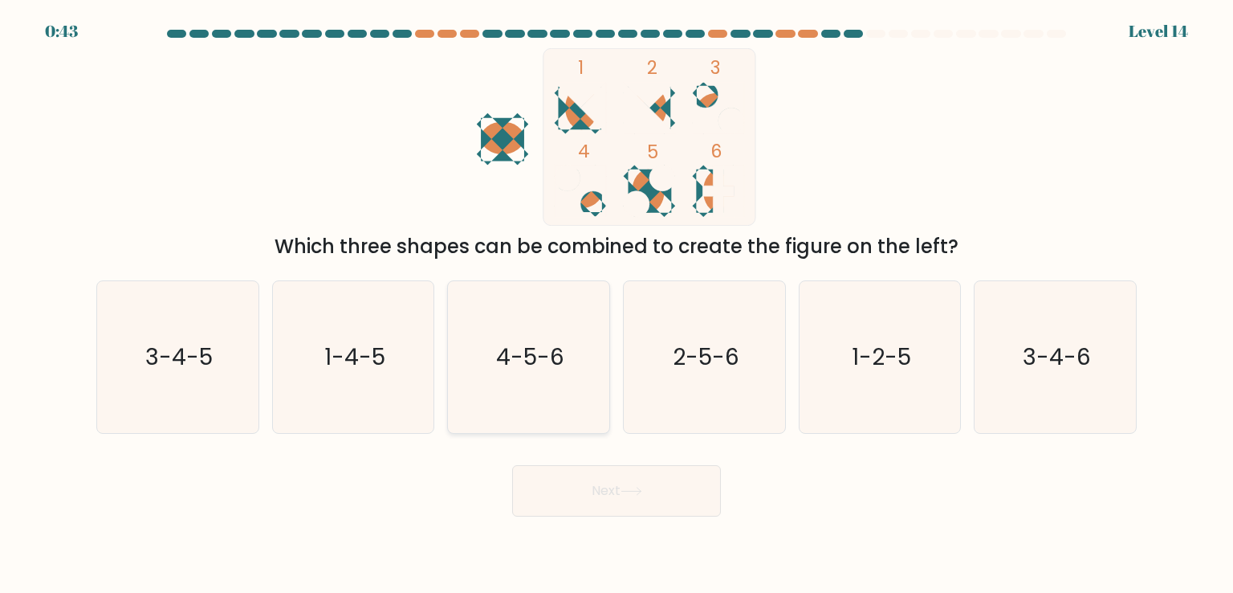
click at [553, 348] on text "4-5-6" at bounding box center [530, 356] width 68 height 32
click at [617, 304] on input "c. 4-5-6" at bounding box center [617, 300] width 1 height 8
radio input "true"
click at [614, 486] on button "Next" at bounding box center [616, 490] width 209 height 51
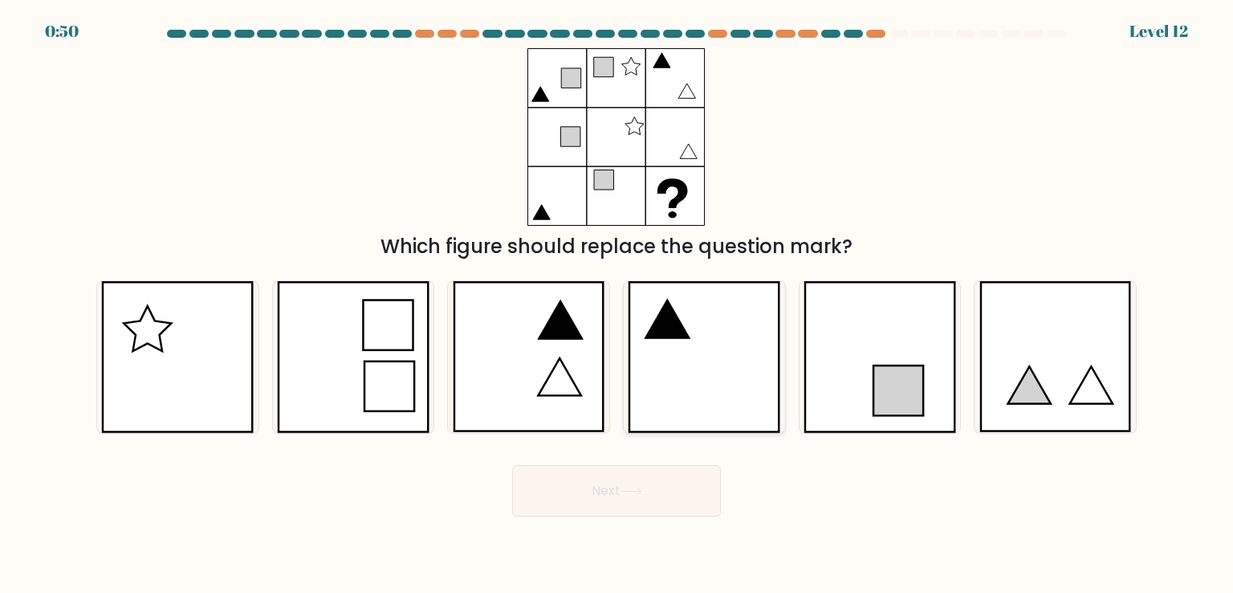
click at [745, 393] on icon at bounding box center [704, 356] width 153 height 151
click at [617, 304] on input "d." at bounding box center [617, 300] width 1 height 8
radio input "true"
click at [651, 502] on button "Next" at bounding box center [616, 490] width 209 height 51
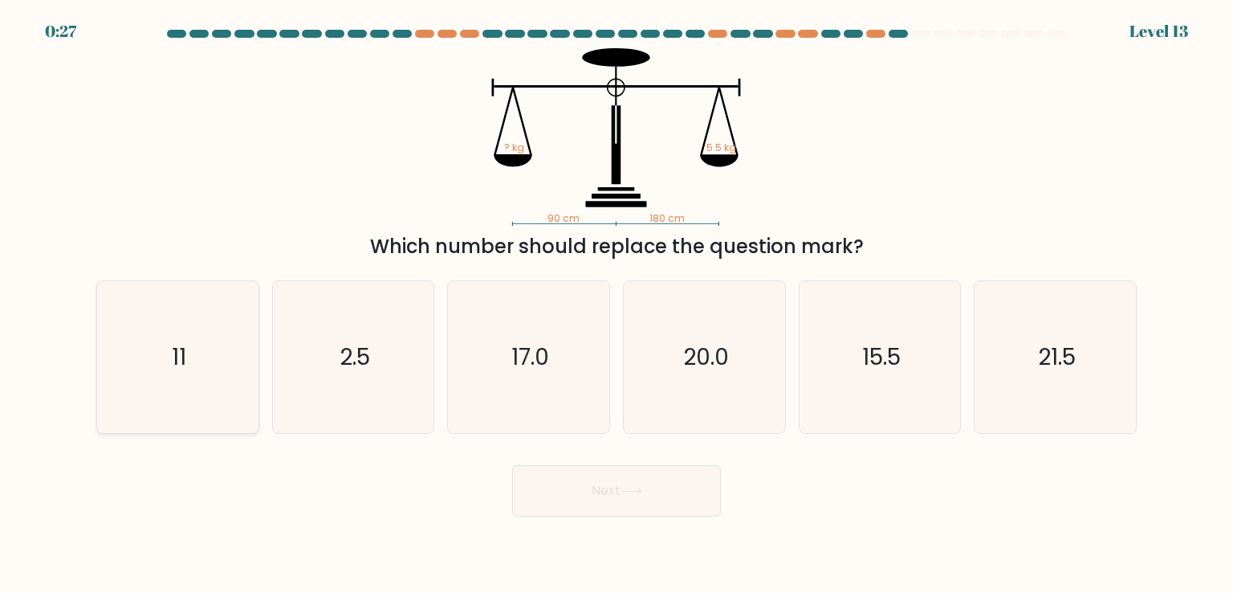
click at [169, 361] on icon "11" at bounding box center [177, 356] width 151 height 151
click at [617, 304] on input "a. 11" at bounding box center [617, 300] width 1 height 8
radio input "true"
click at [578, 495] on button "Next" at bounding box center [616, 490] width 209 height 51
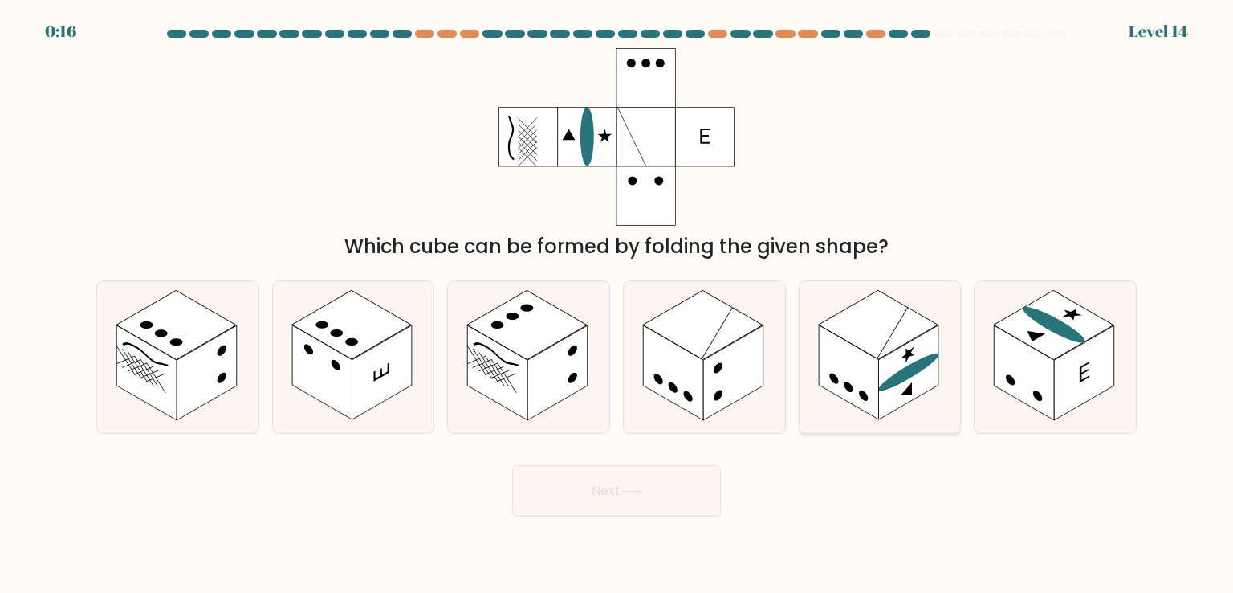
click at [853, 351] on rect at bounding box center [849, 372] width 60 height 95
click at [617, 304] on input "e." at bounding box center [617, 300] width 1 height 8
radio input "true"
click at [592, 500] on button "Next" at bounding box center [616, 490] width 209 height 51
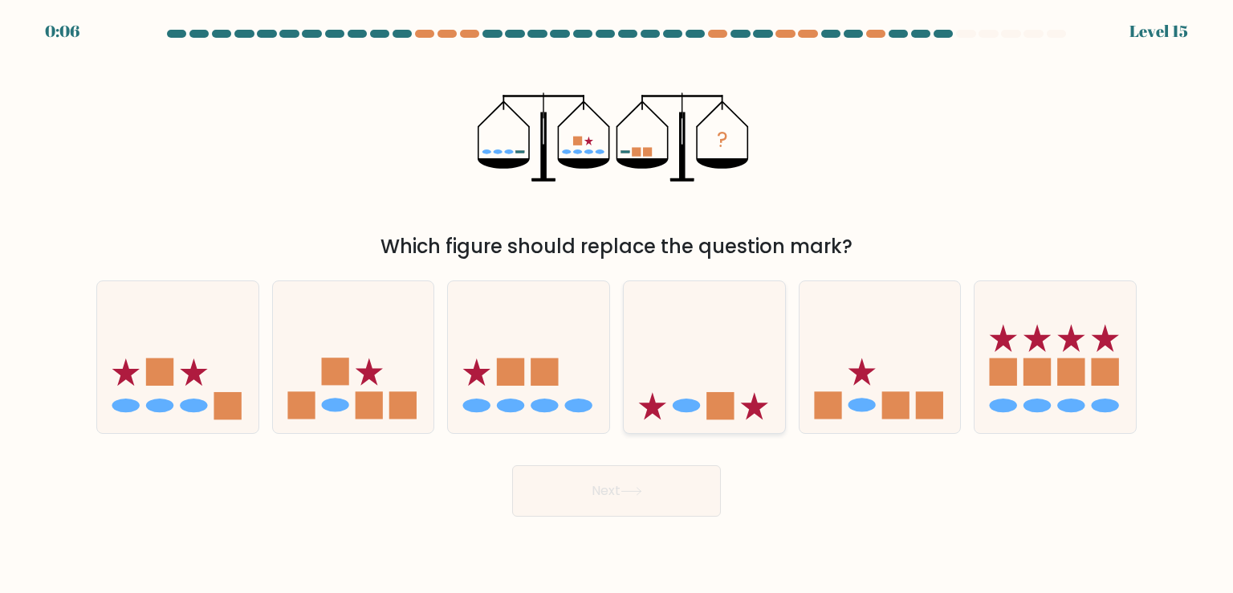
click at [725, 323] on icon at bounding box center [704, 356] width 161 height 133
click at [617, 304] on input "d." at bounding box center [617, 300] width 1 height 8
radio input "true"
click at [658, 502] on button "Next" at bounding box center [616, 490] width 209 height 51
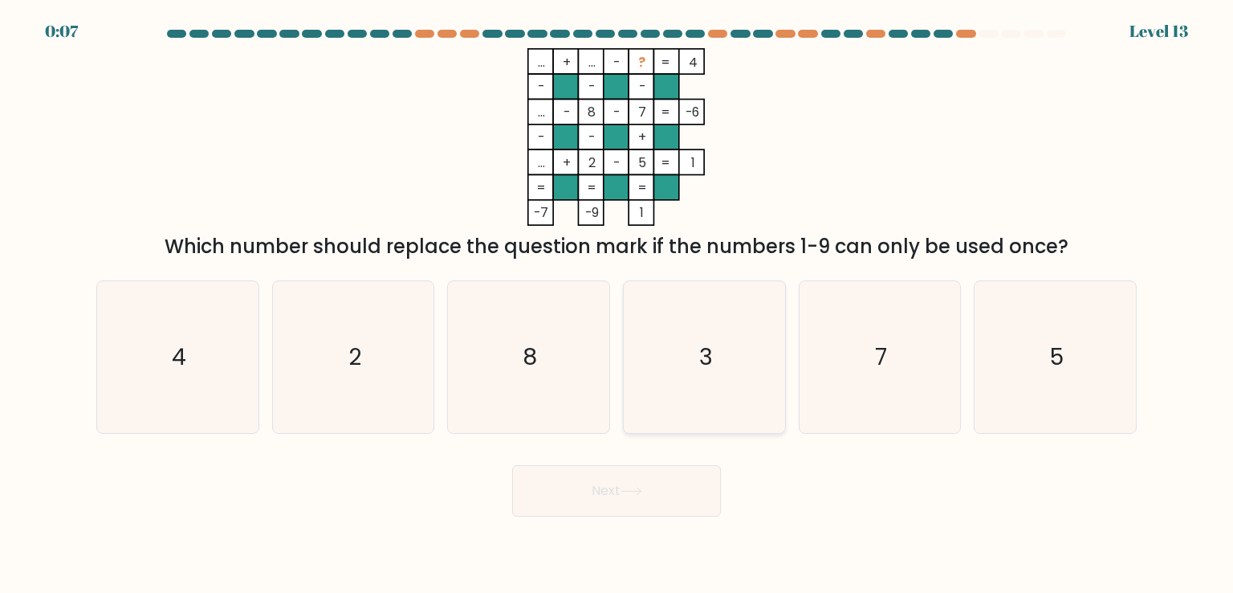
click at [710, 387] on icon "3" at bounding box center [704, 356] width 151 height 151
click at [617, 304] on input "d. 3" at bounding box center [617, 300] width 1 height 8
radio input "true"
click at [632, 502] on button "Next" at bounding box center [616, 490] width 209 height 51
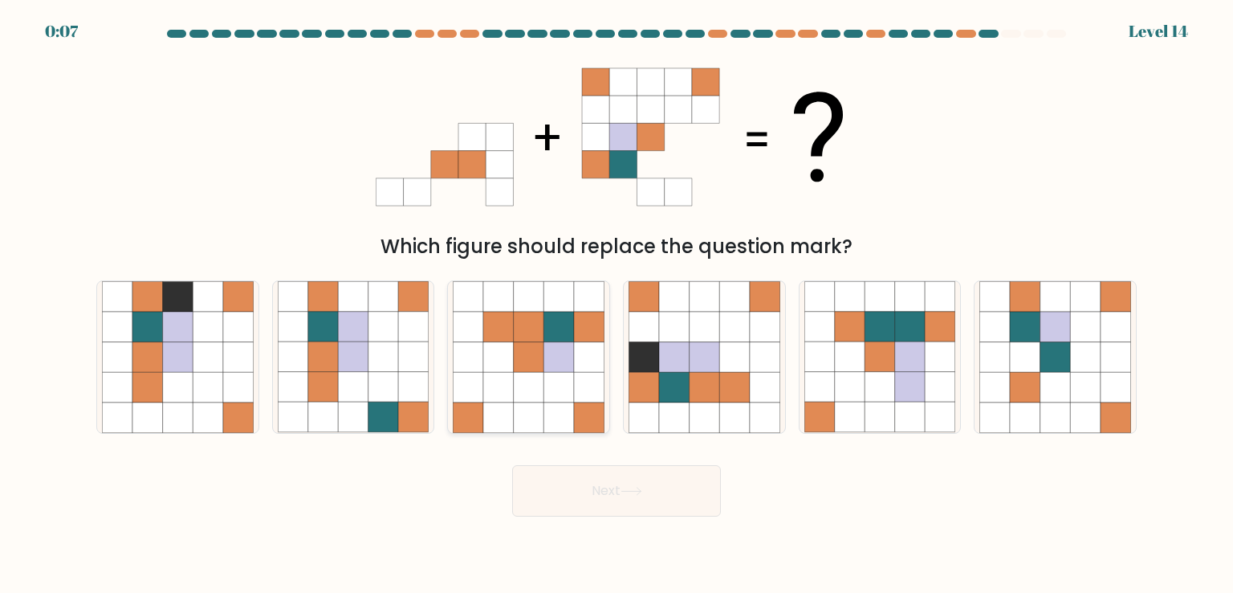
click at [520, 395] on icon at bounding box center [529, 387] width 31 height 31
click at [617, 304] on input "c." at bounding box center [617, 300] width 1 height 8
radio input "true"
click at [587, 494] on button "Next" at bounding box center [616, 490] width 209 height 51
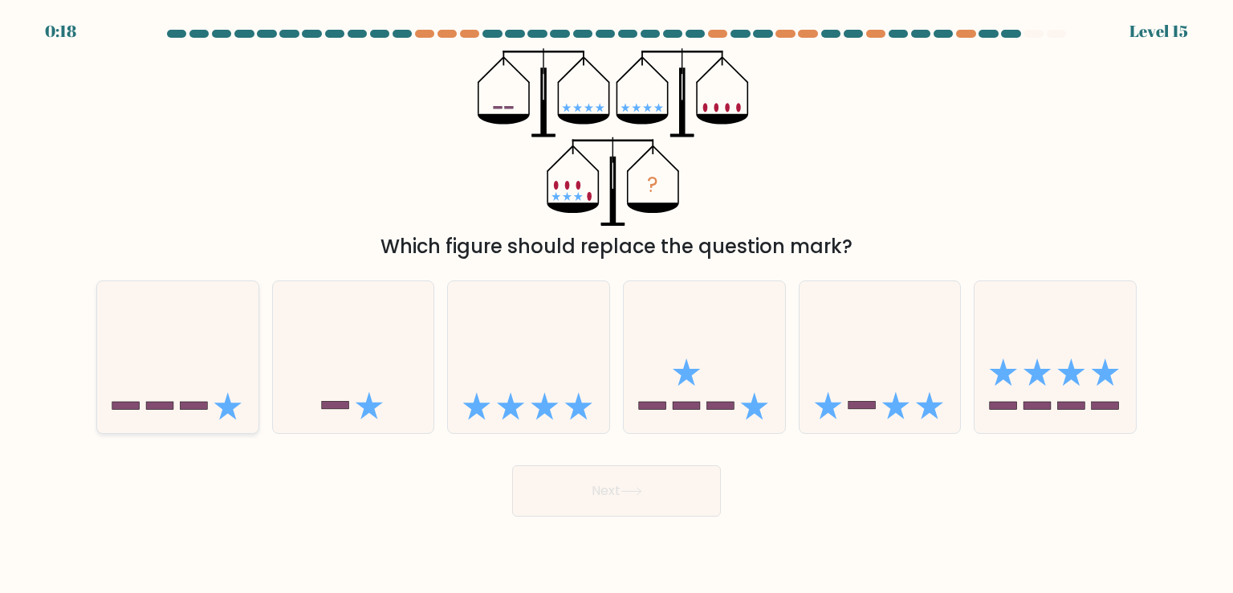
click at [129, 354] on icon at bounding box center [177, 356] width 161 height 133
click at [617, 304] on input "a." at bounding box center [617, 300] width 1 height 8
radio input "true"
click at [572, 490] on button "Next" at bounding box center [616, 490] width 209 height 51
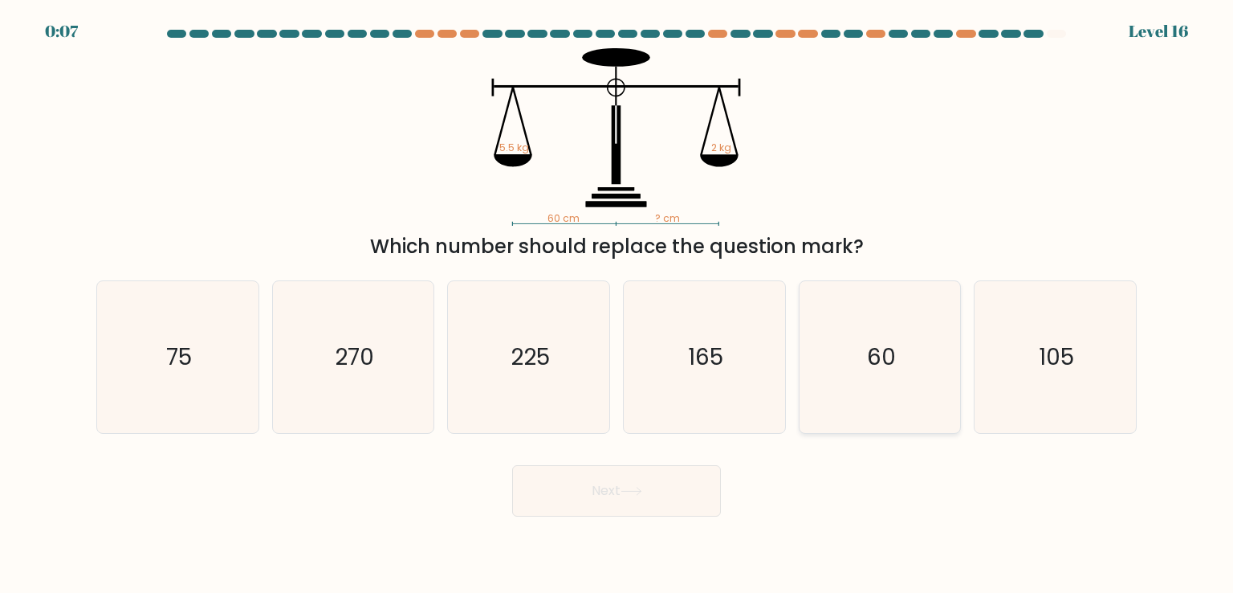
click at [849, 341] on icon "60" at bounding box center [880, 356] width 151 height 151
click at [617, 304] on input "e. 60" at bounding box center [617, 300] width 1 height 8
radio input "true"
click at [668, 486] on button "Next" at bounding box center [616, 490] width 209 height 51
click at [665, 493] on button "Next" at bounding box center [616, 490] width 209 height 51
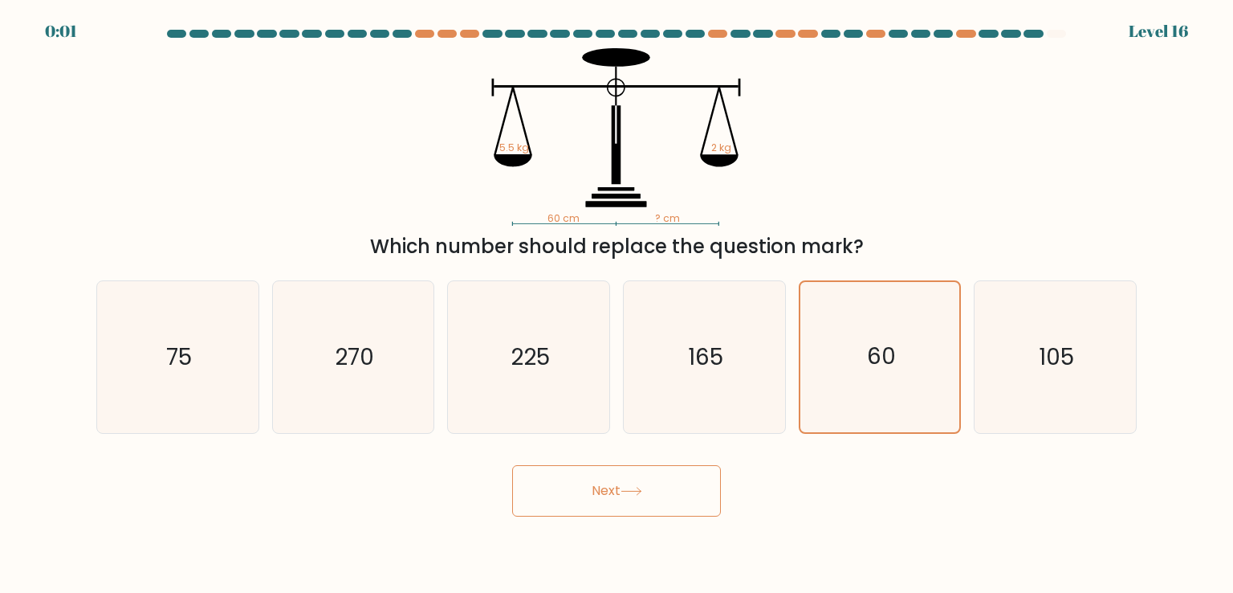
click at [665, 493] on button "Next" at bounding box center [616, 490] width 209 height 51
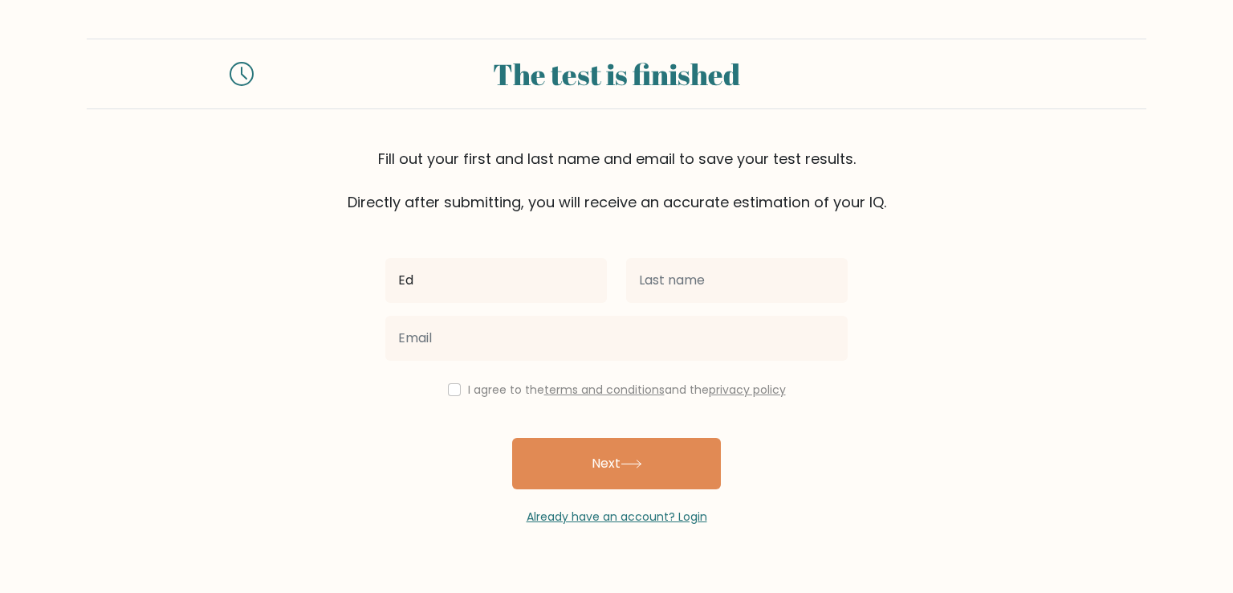
type input "Ed"
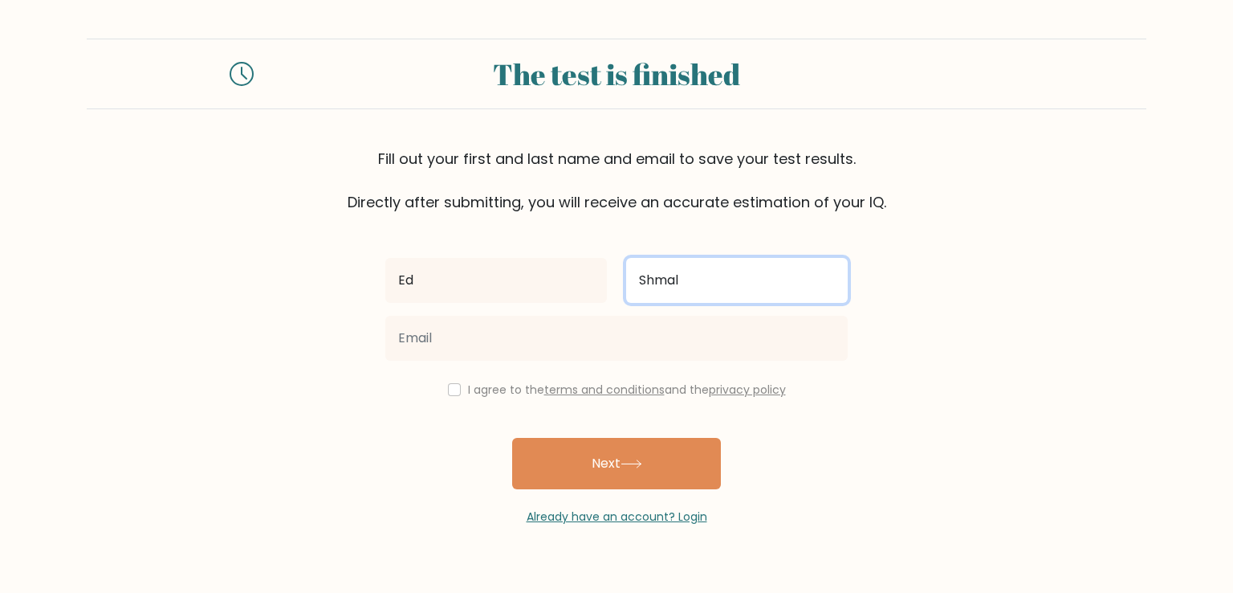
type input "Shmall"
click at [723, 267] on input "Schmal" at bounding box center [737, 280] width 222 height 45
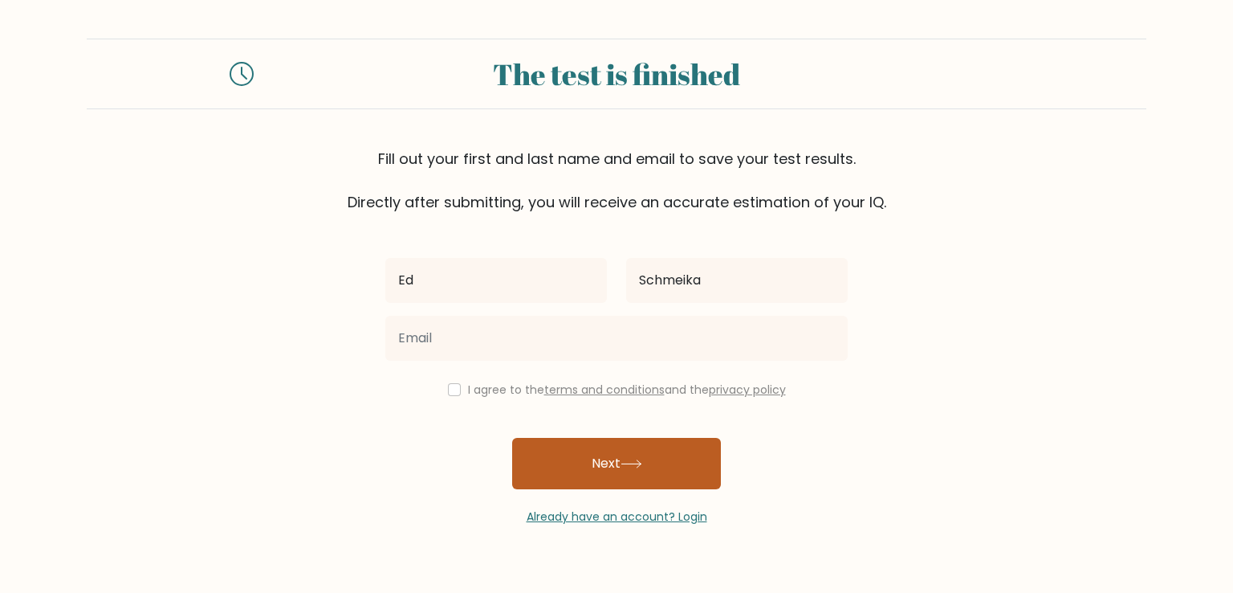
click at [630, 463] on icon at bounding box center [630, 463] width 19 height 7
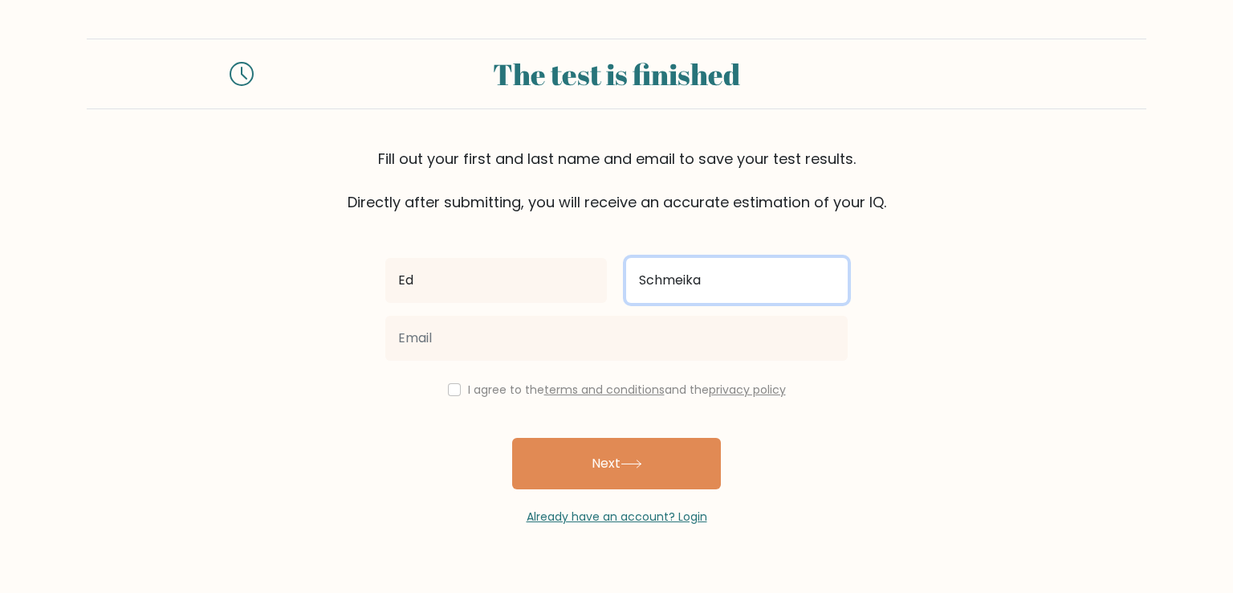
click at [732, 290] on input "Schmeika" at bounding box center [737, 280] width 222 height 45
type input "Halliwell"
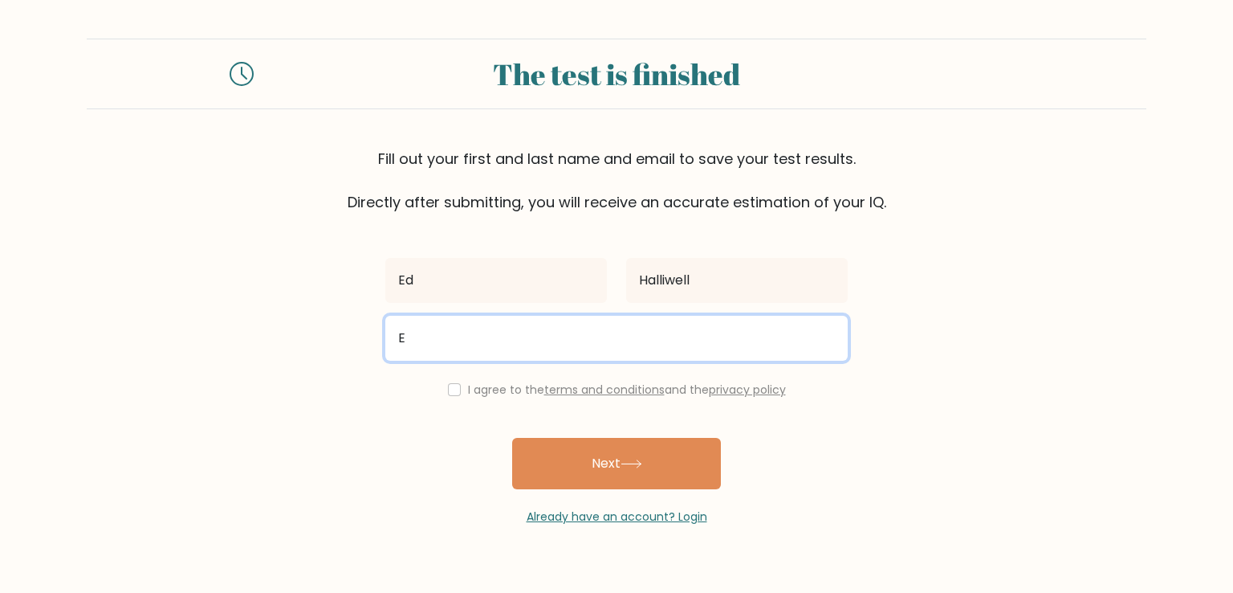
type input "ed.halliwell@hotmail.co.uk"
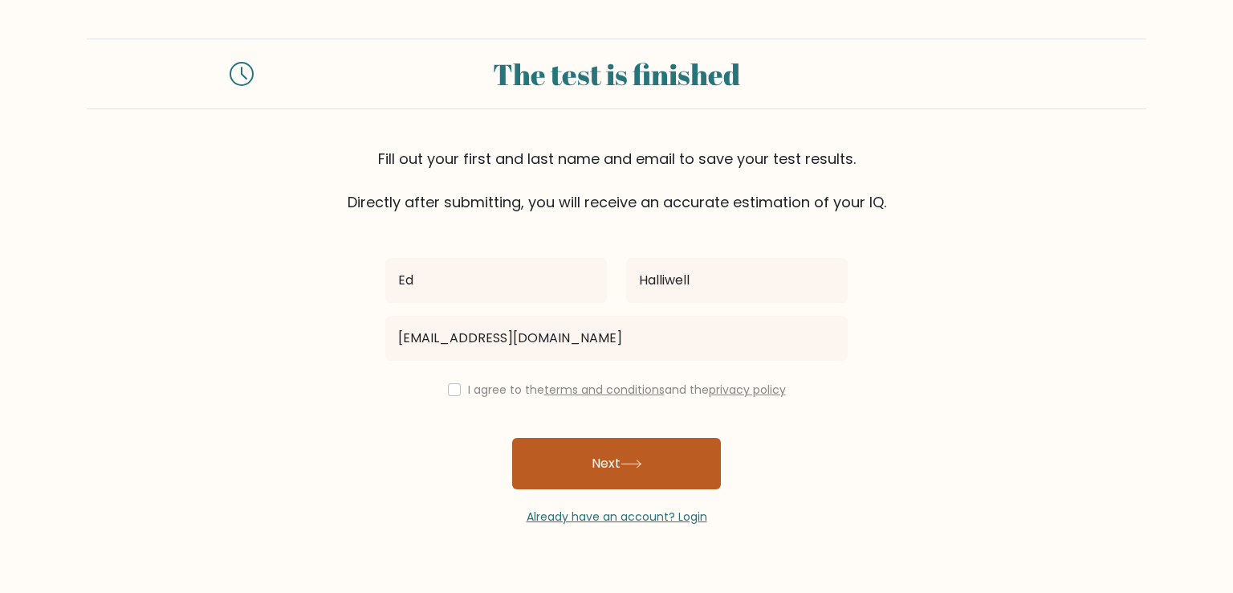
click at [634, 464] on icon at bounding box center [632, 463] width 22 height 9
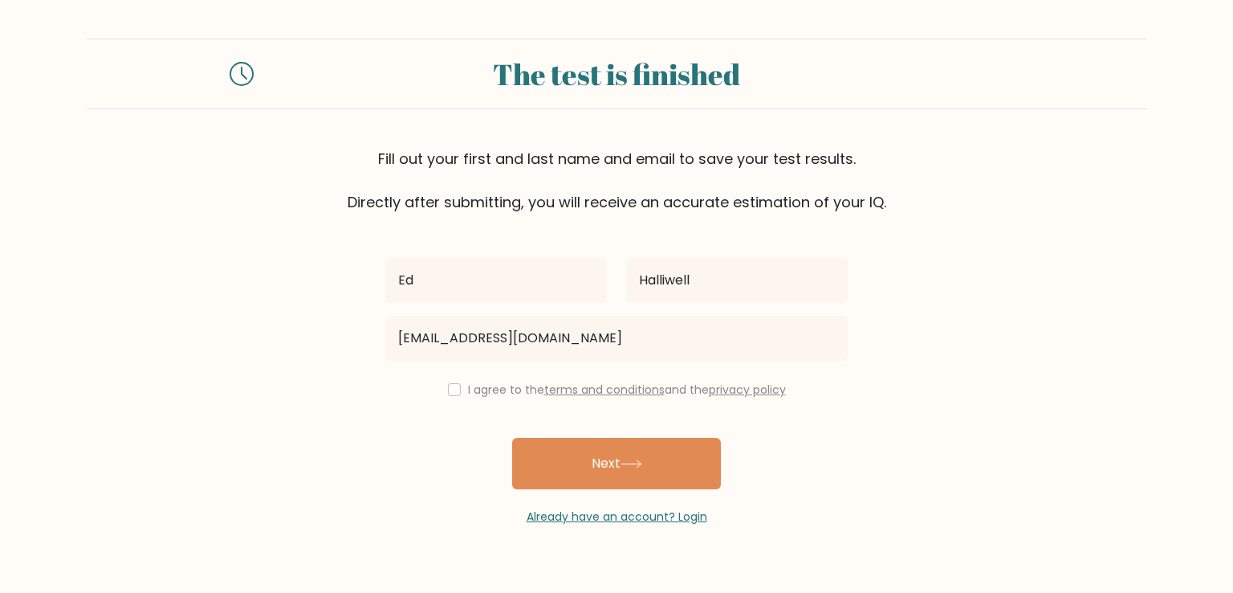
click at [455, 477] on div "Ed Halliwell ed.halliwell@hotmail.co.uk I agree to the terms and conditions and…" at bounding box center [617, 369] width 482 height 312
click at [448, 389] on input "checkbox" at bounding box center [454, 389] width 13 height 13
checkbox input "true"
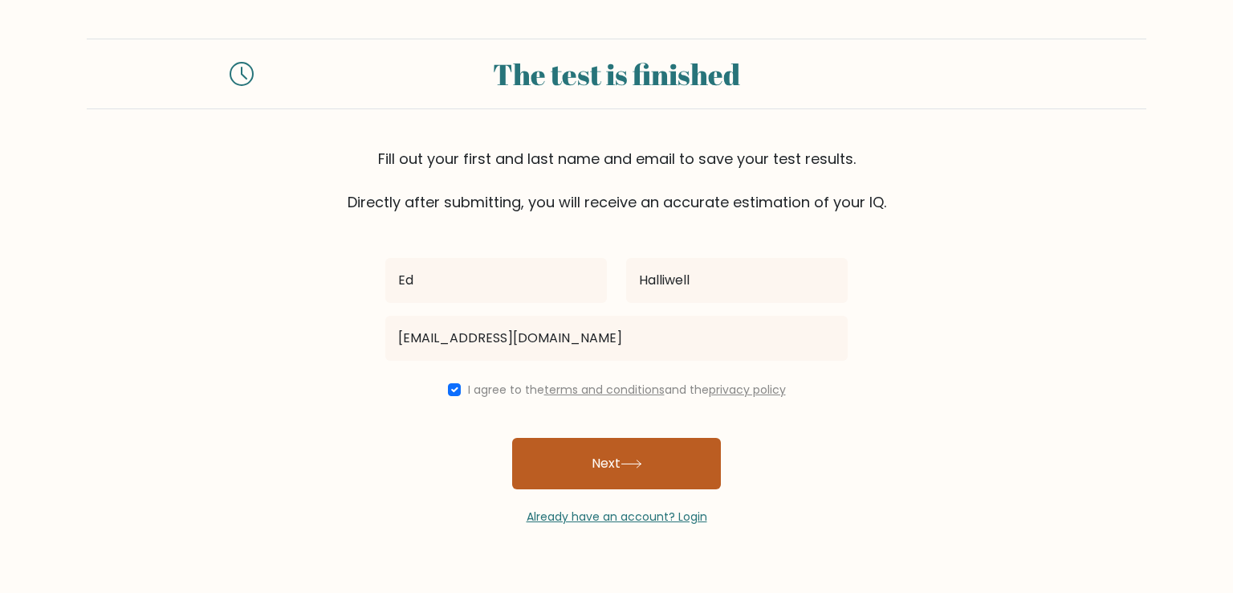
click at [613, 466] on button "Next" at bounding box center [616, 463] width 209 height 51
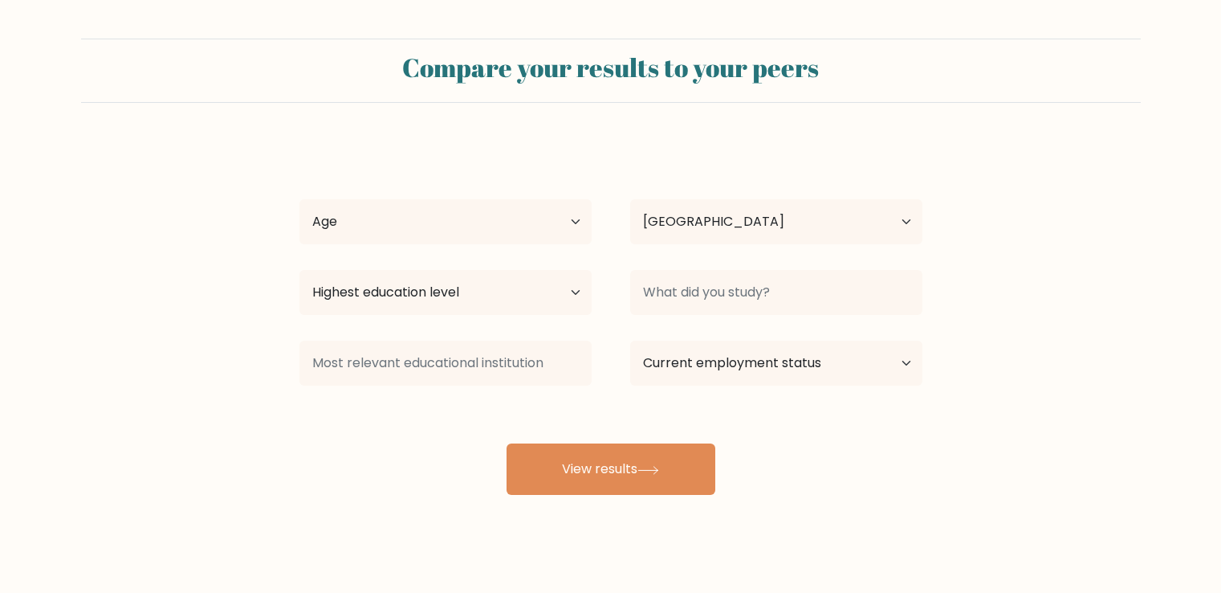
select select "ES"
click at [440, 212] on select "Age Under [DEMOGRAPHIC_DATA] [DEMOGRAPHIC_DATA] [DEMOGRAPHIC_DATA] [DEMOGRAPHIC…" at bounding box center [445, 221] width 292 height 45
select select "35_44"
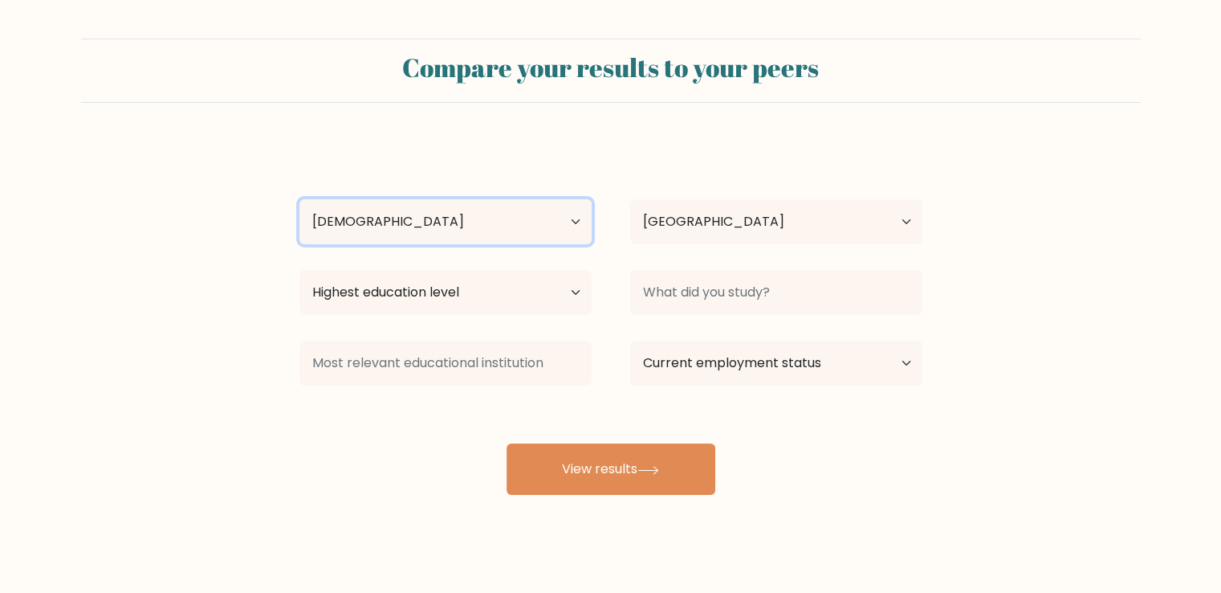
click at [299, 199] on select "Age Under [DEMOGRAPHIC_DATA] [DEMOGRAPHIC_DATA] [DEMOGRAPHIC_DATA] [DEMOGRAPHIC…" at bounding box center [445, 221] width 292 height 45
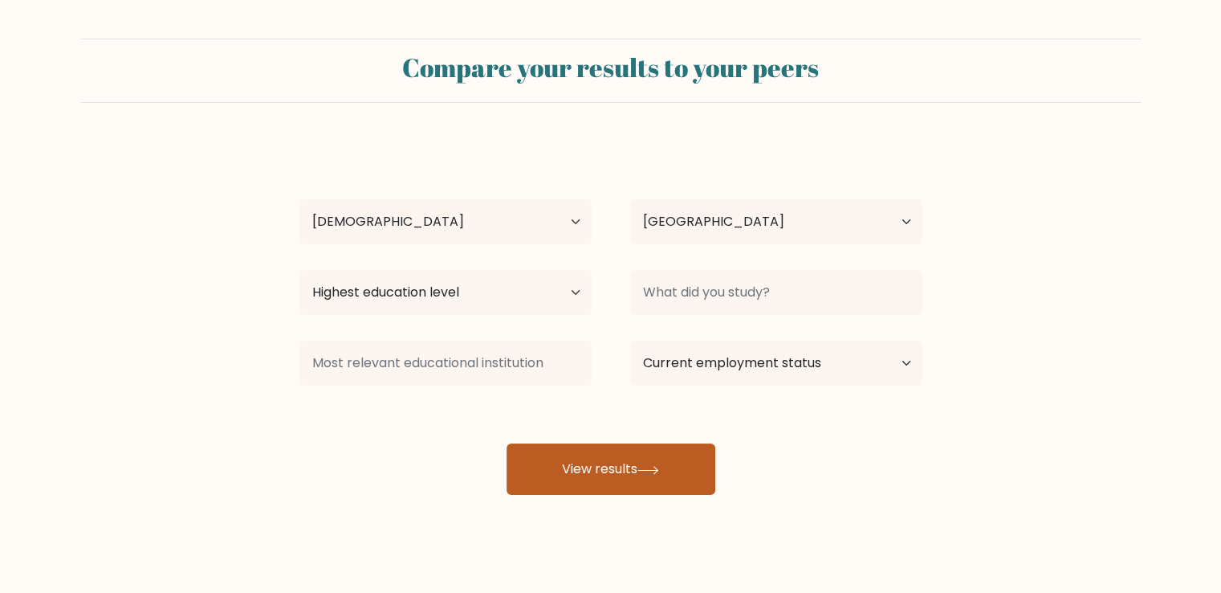
click at [592, 470] on button "View results" at bounding box center [611, 468] width 209 height 51
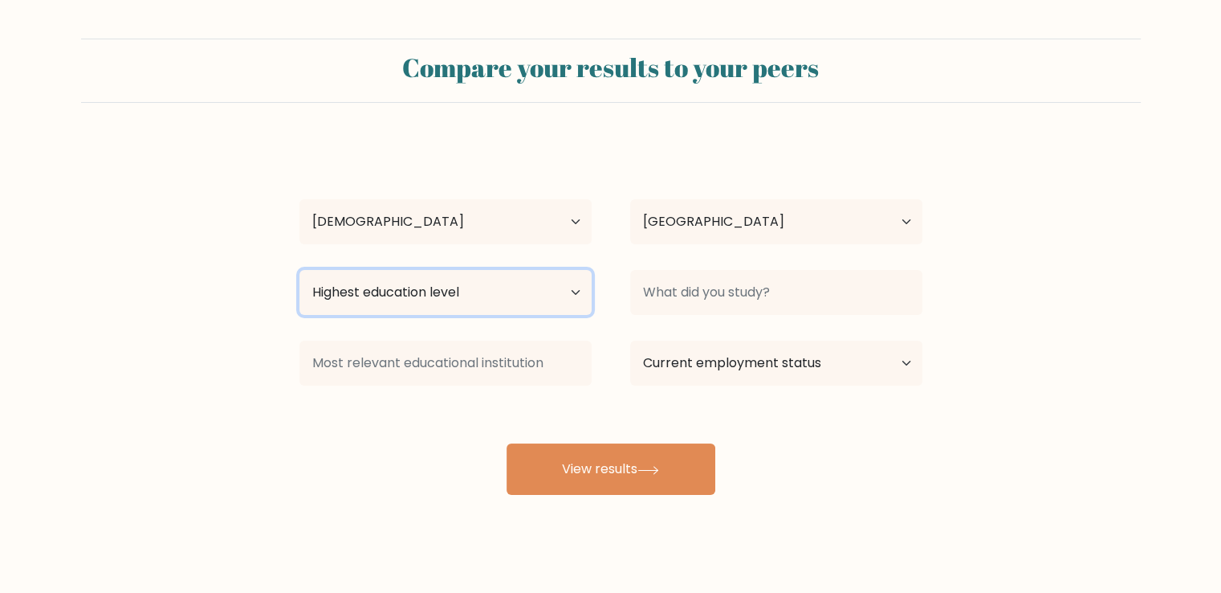
select select "upper_secondary"
click at [299, 270] on select "Highest education level No schooling Primary Lower Secondary Upper Secondary Oc…" at bounding box center [445, 292] width 292 height 45
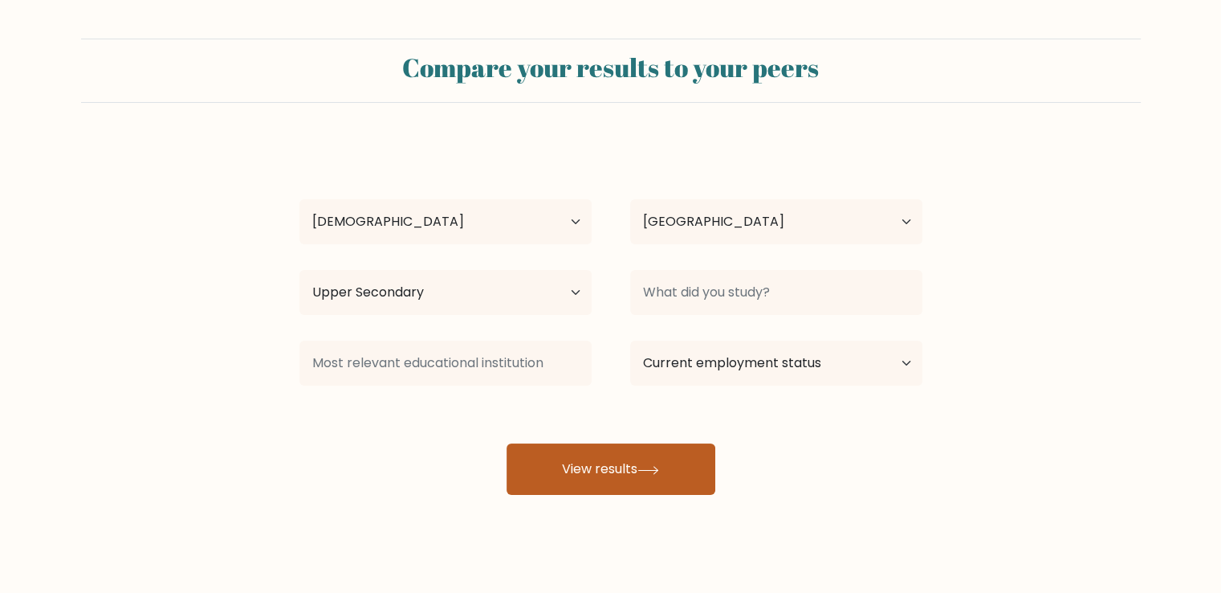
click at [620, 454] on button "View results" at bounding box center [611, 468] width 209 height 51
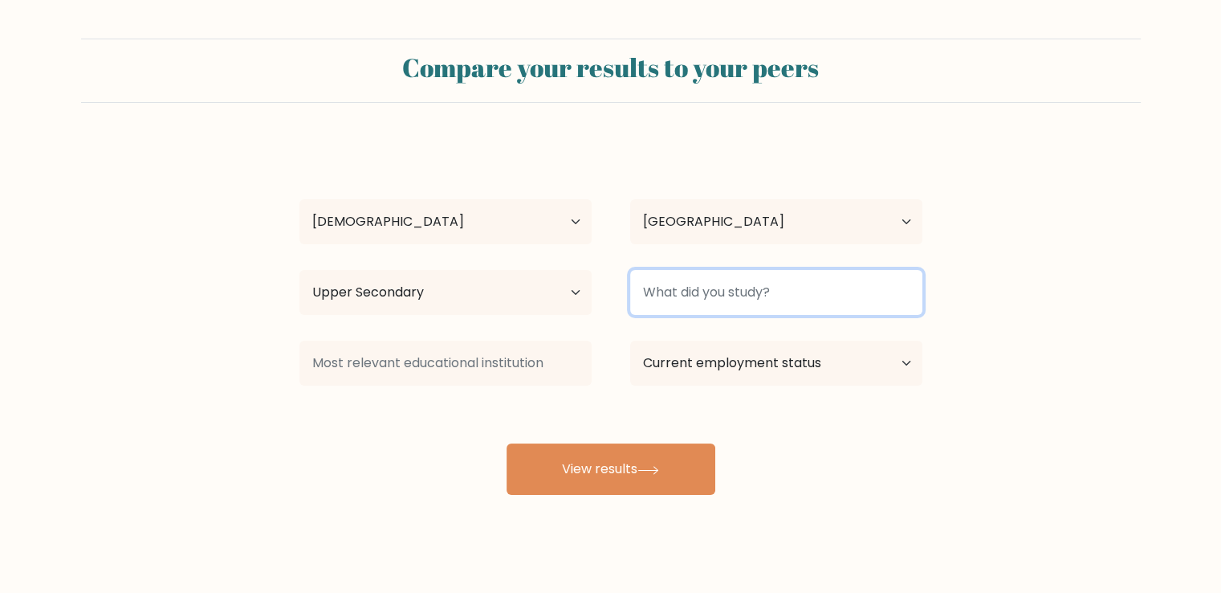
click at [882, 299] on input at bounding box center [776, 292] width 292 height 45
click at [883, 287] on input at bounding box center [776, 292] width 292 height 45
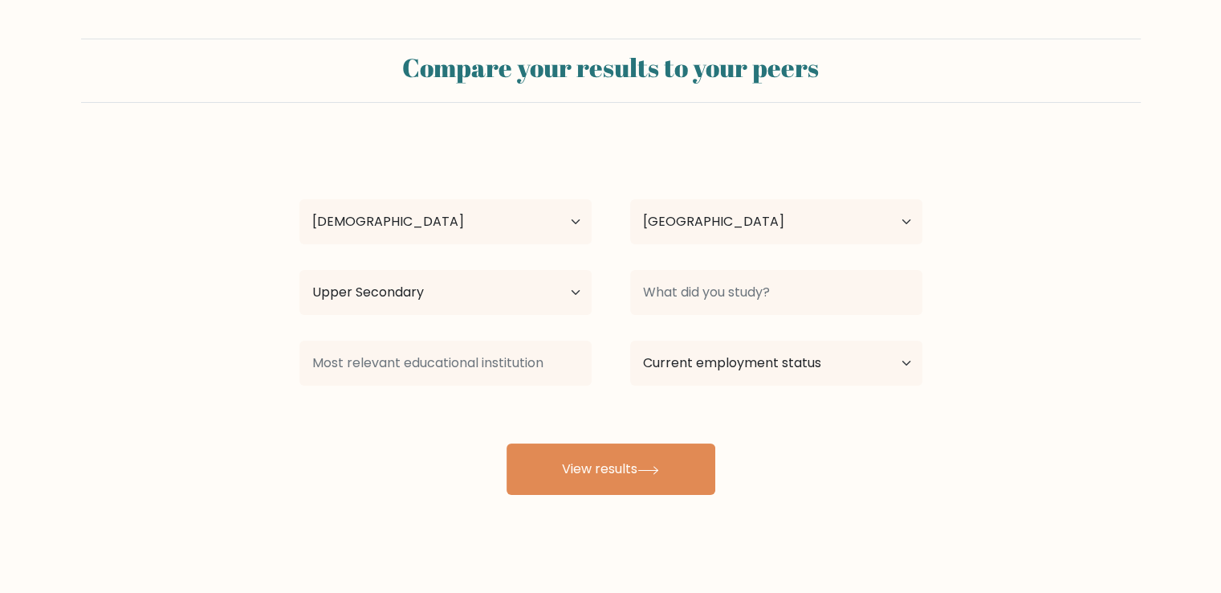
click at [1079, 309] on form "Compare your results to your peers [PERSON_NAME] Age Under [DEMOGRAPHIC_DATA] […" at bounding box center [610, 267] width 1221 height 456
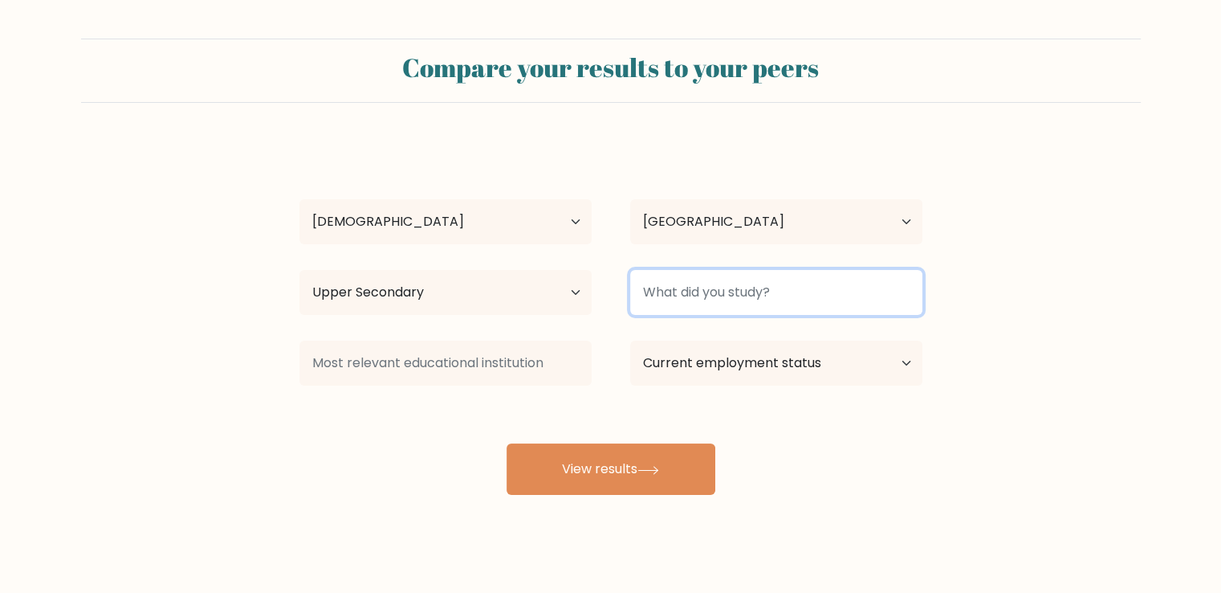
click at [819, 298] on input at bounding box center [776, 292] width 292 height 45
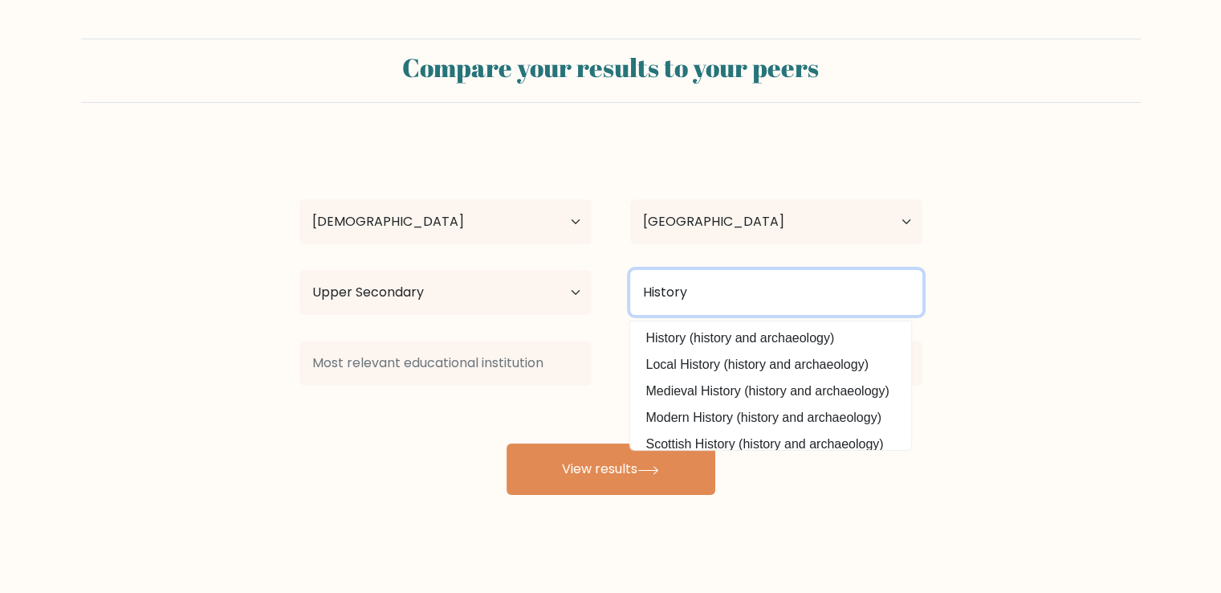
type input "History"
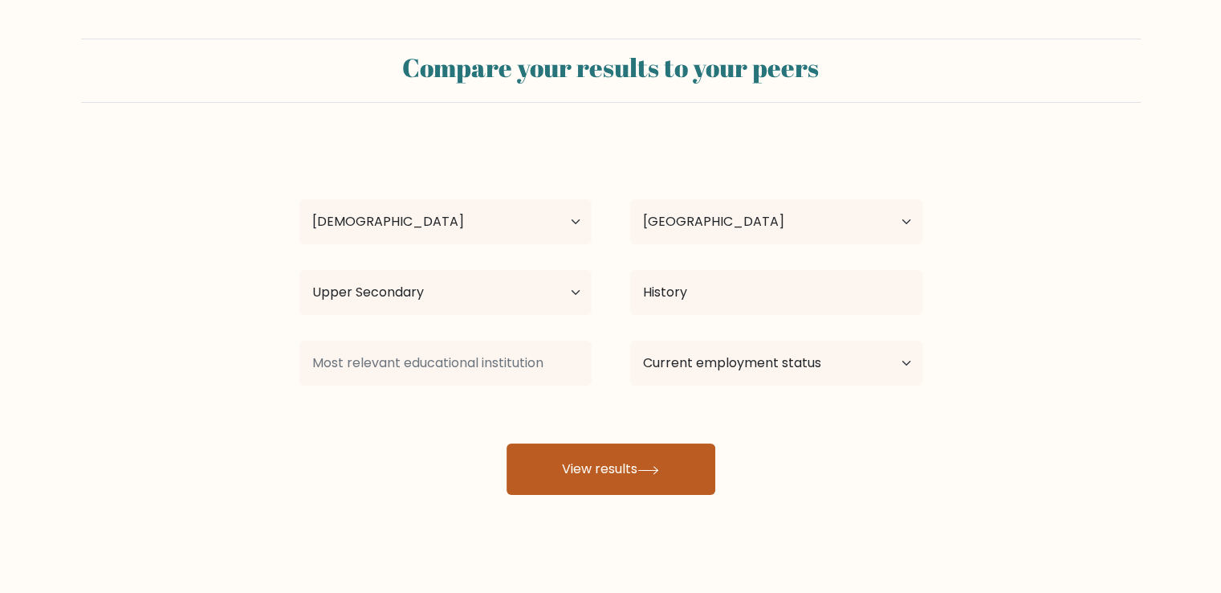
click at [607, 470] on button "View results" at bounding box center [611, 468] width 209 height 51
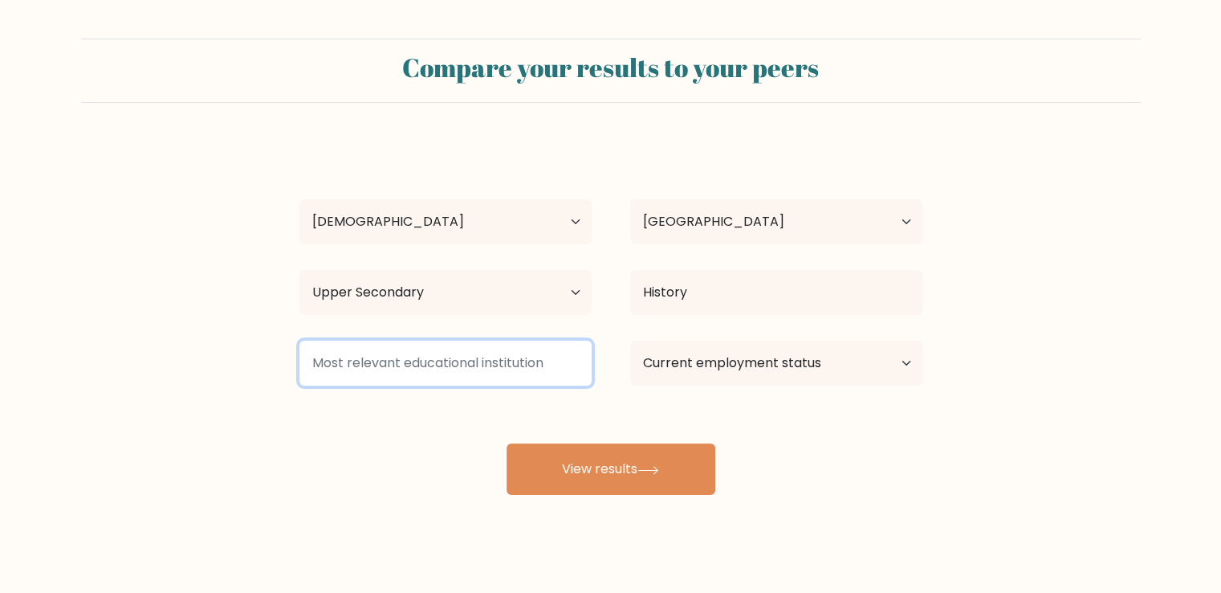
click at [450, 362] on input at bounding box center [445, 362] width 292 height 45
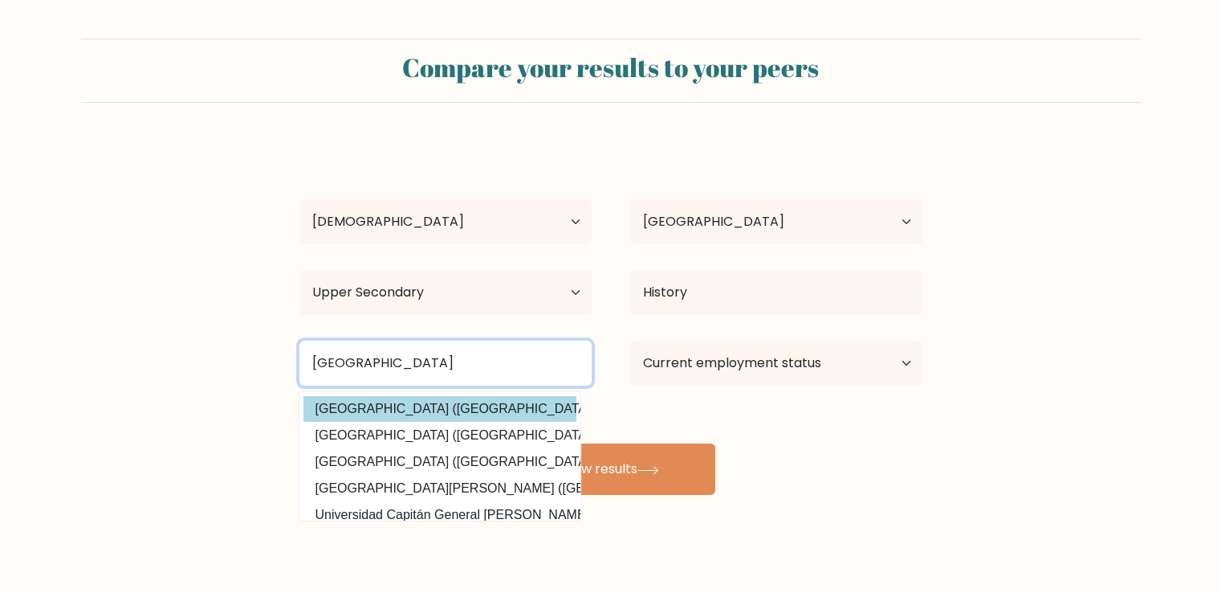
type input "[GEOGRAPHIC_DATA]"
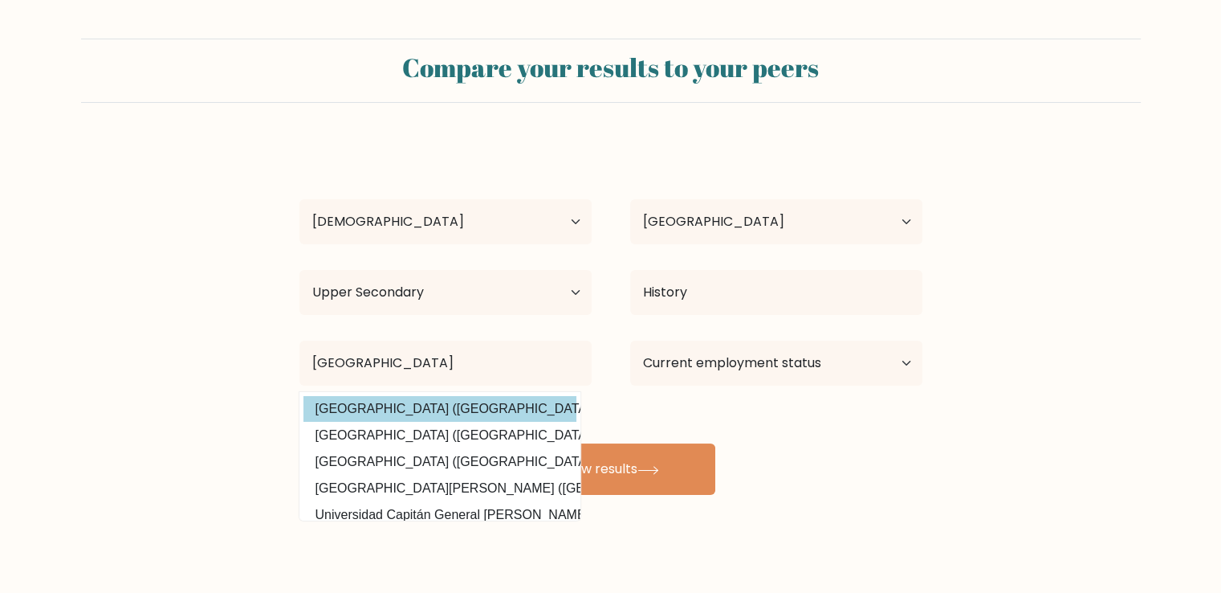
click at [354, 409] on div "[PERSON_NAME] Age Under [DEMOGRAPHIC_DATA] [DEMOGRAPHIC_DATA] [DEMOGRAPHIC_DATA…" at bounding box center [611, 317] width 642 height 353
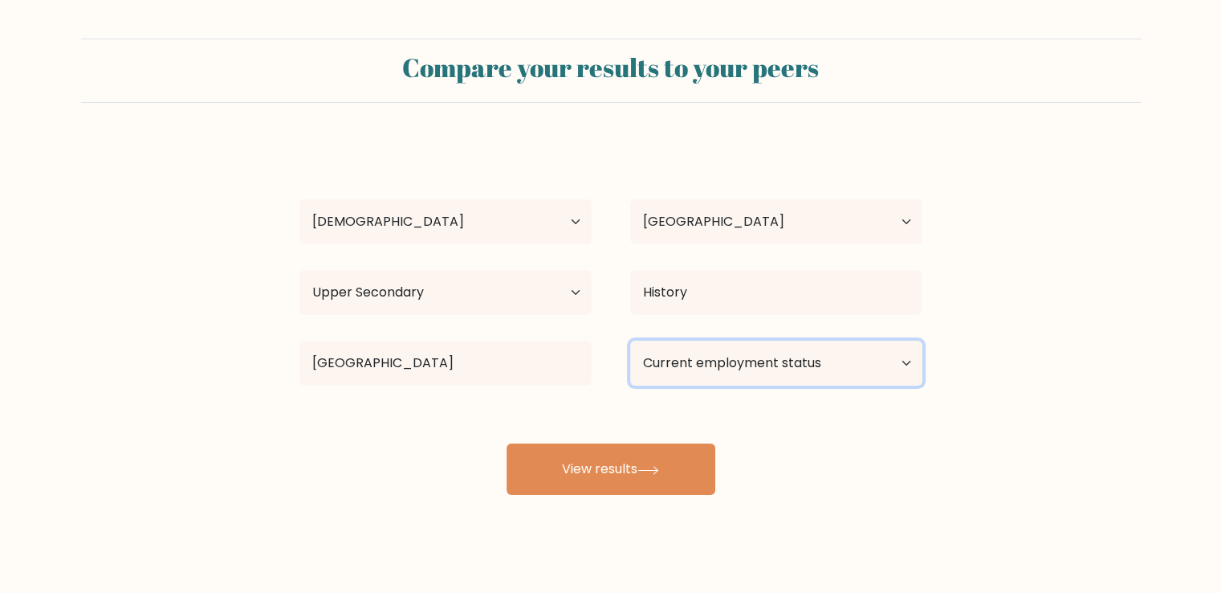
click at [699, 371] on select "Current employment status Employed Student Retired Other / prefer not to answer" at bounding box center [776, 362] width 292 height 45
select select "other"
click at [630, 340] on select "Current employment status Employed Student Retired Other / prefer not to answer" at bounding box center [776, 362] width 292 height 45
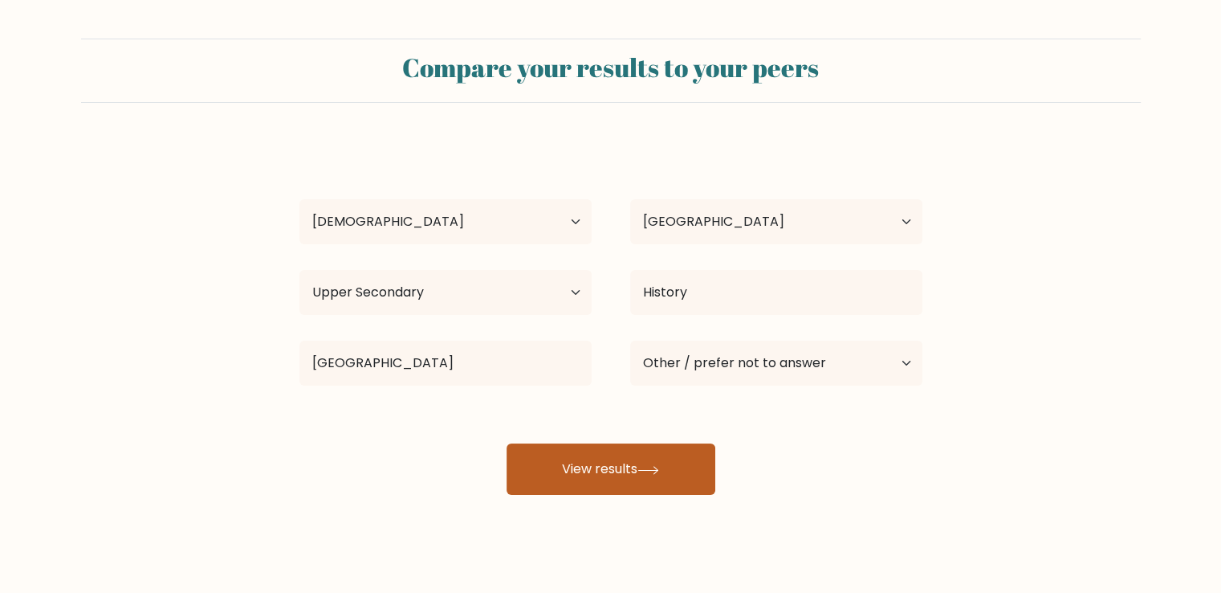
click at [638, 470] on button "View results" at bounding box center [611, 468] width 209 height 51
